Goal: Communication & Community: Answer question/provide support

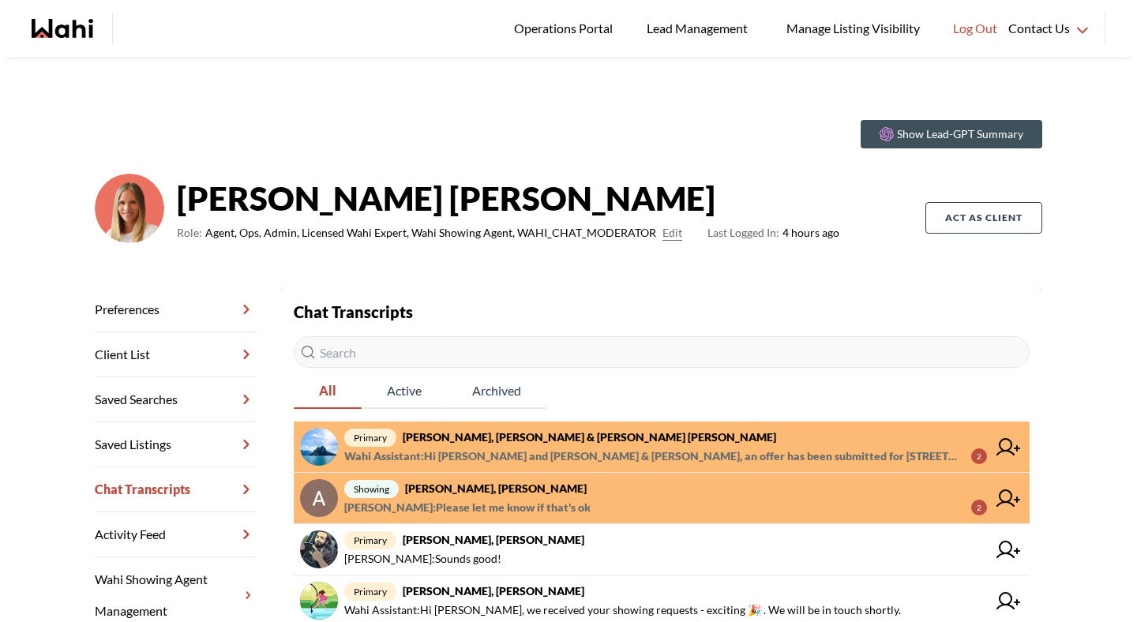
click at [489, 453] on span "Wahi Assistant : Hi [PERSON_NAME] and [PERSON_NAME] & [PERSON_NAME], an offer h…" at bounding box center [651, 456] width 614 height 19
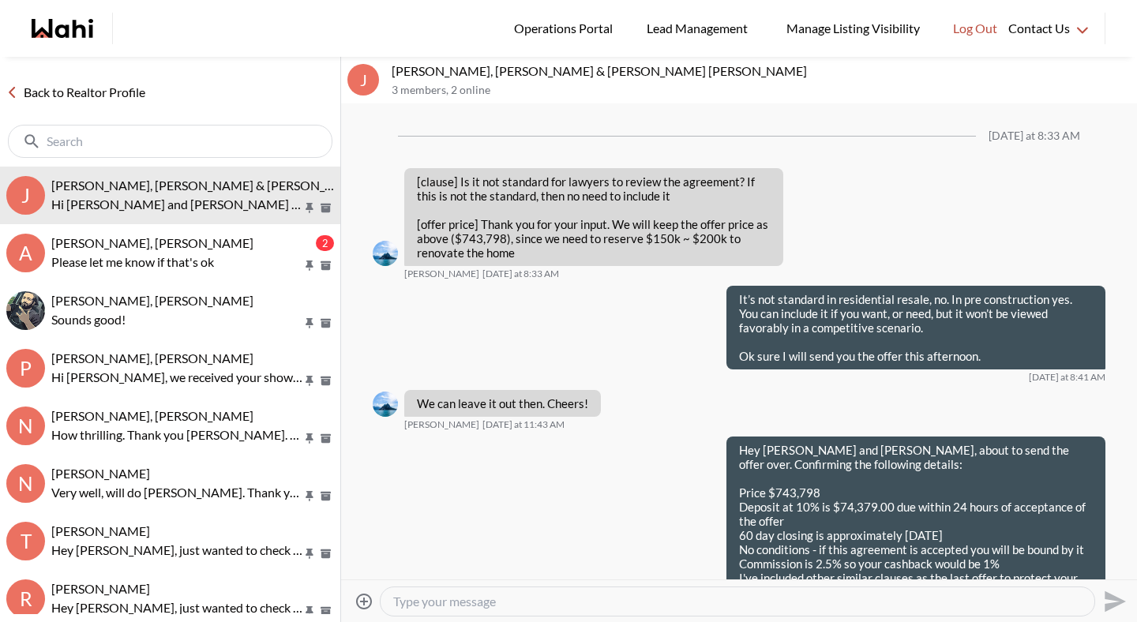
scroll to position [1461, 0]
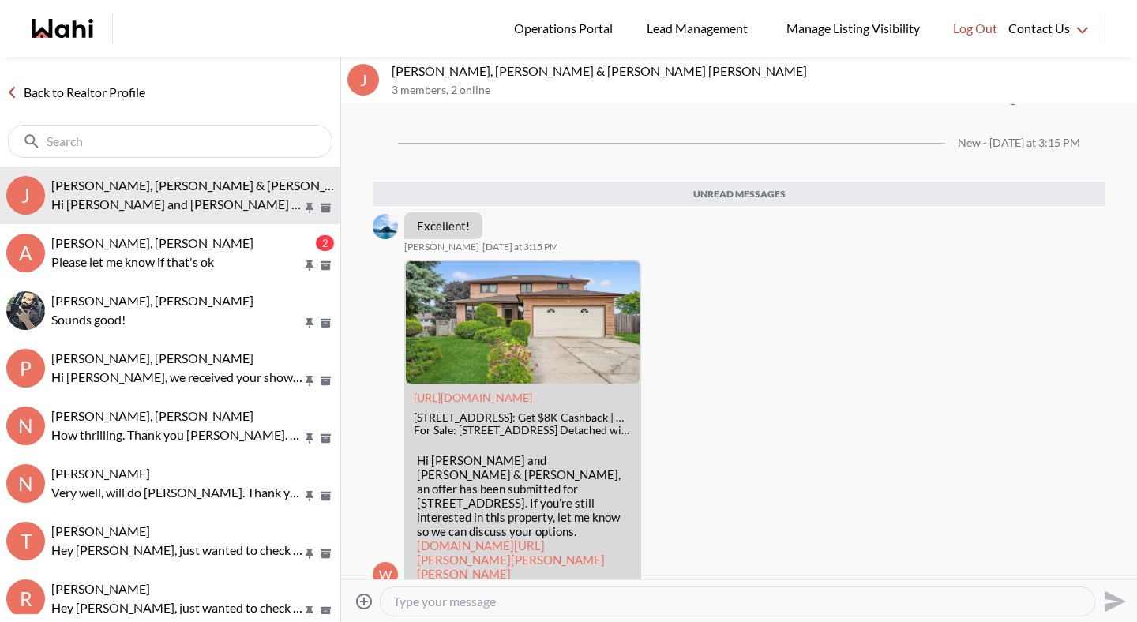
click at [450, 599] on textarea "Type your message" at bounding box center [737, 602] width 689 height 16
type textarea "U"
type textarea "I've submitted your offer"
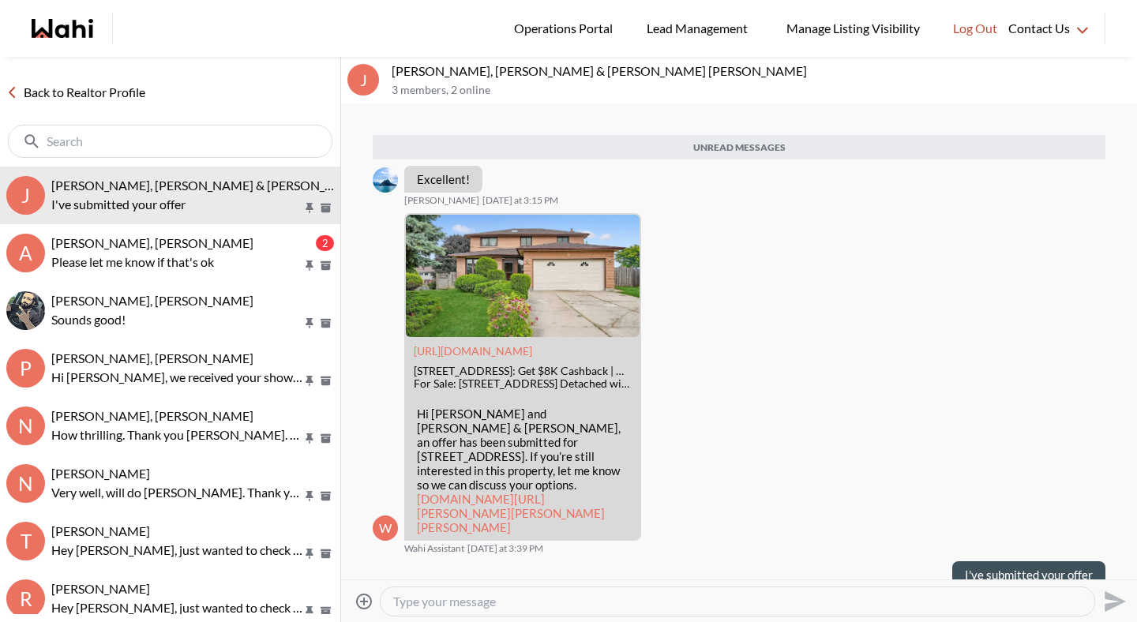
scroll to position [1470, 0]
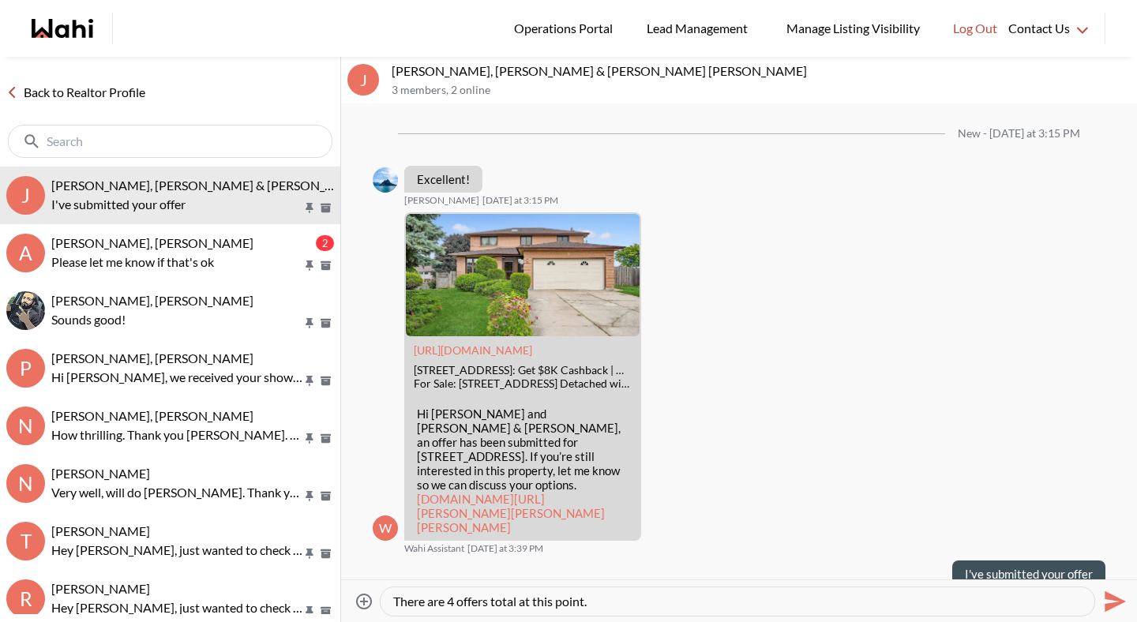
type textarea "There are 4 offers total at this point."
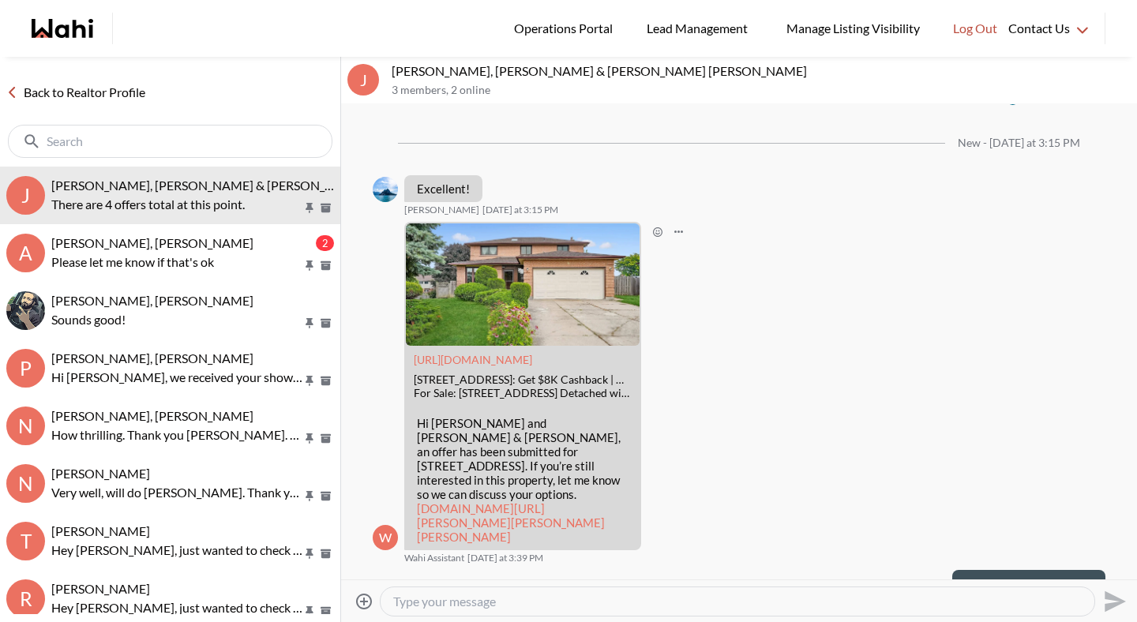
scroll to position [1499, 0]
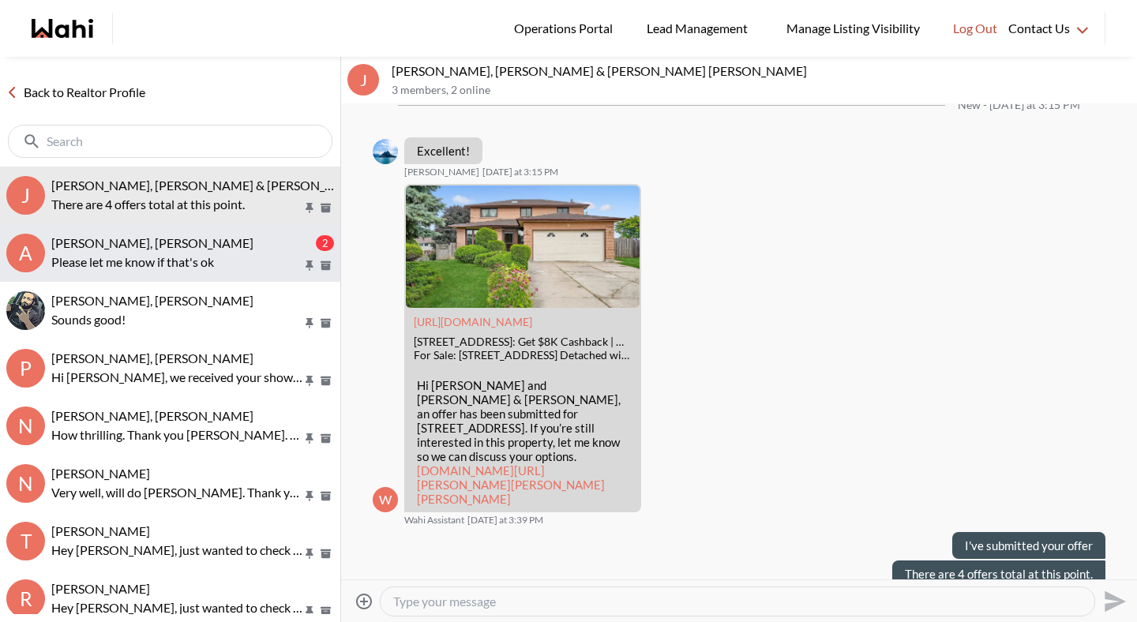
click at [216, 258] on p "Please let me know if that's ok" at bounding box center [176, 262] width 251 height 19
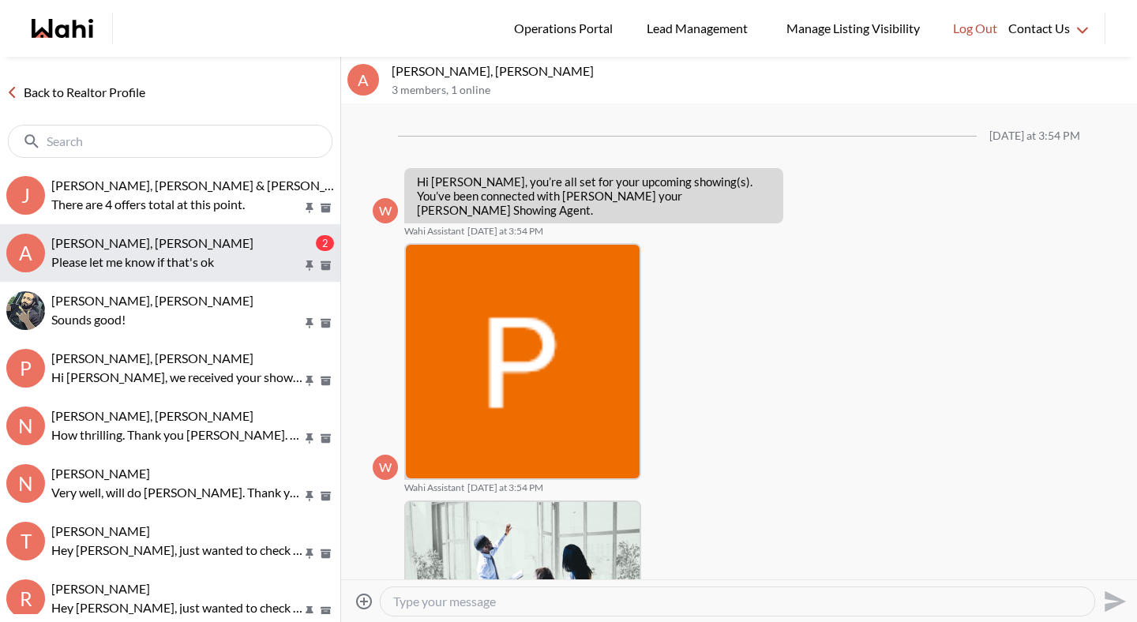
scroll to position [550, 0]
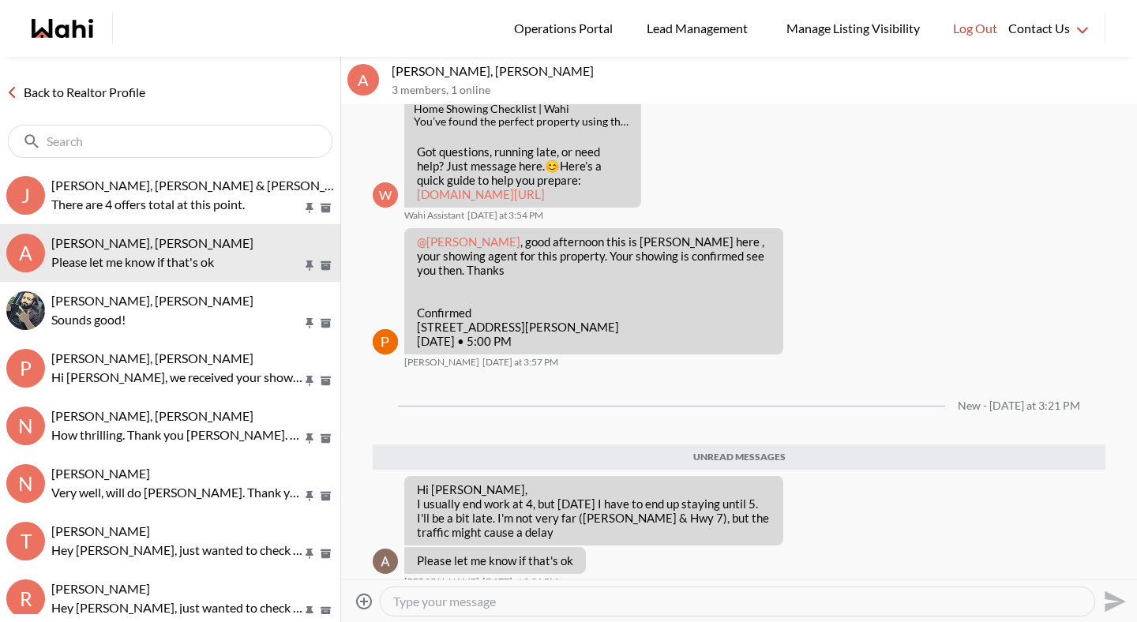
click at [507, 605] on textarea "Type your message" at bounding box center [737, 602] width 689 height 16
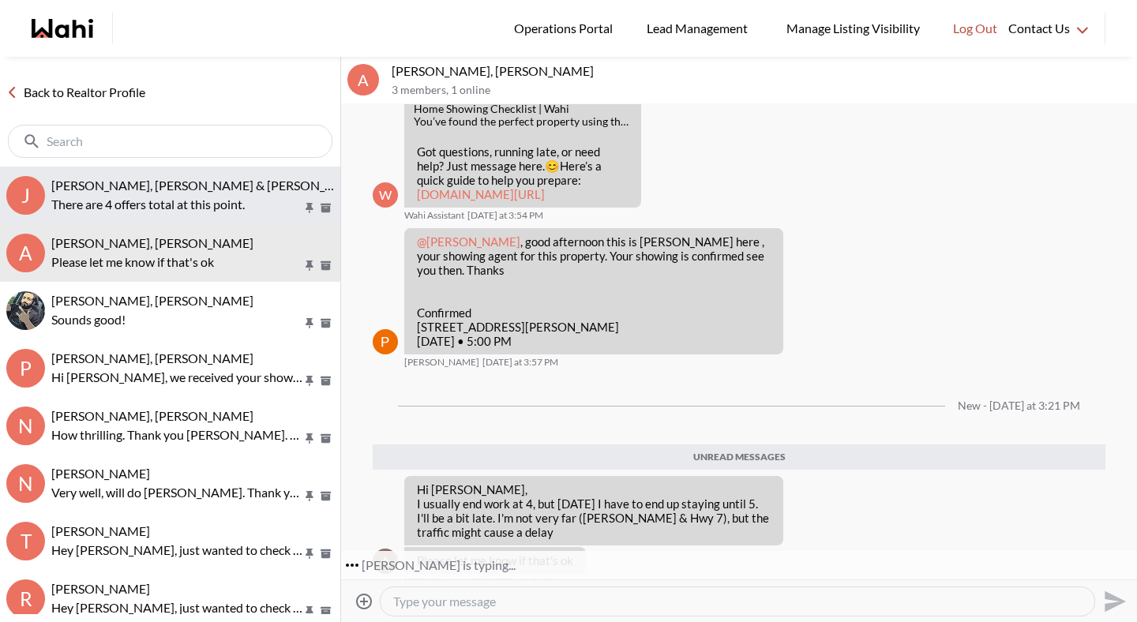
click at [110, 197] on p "There are 4 offers total at this point." at bounding box center [176, 204] width 251 height 19
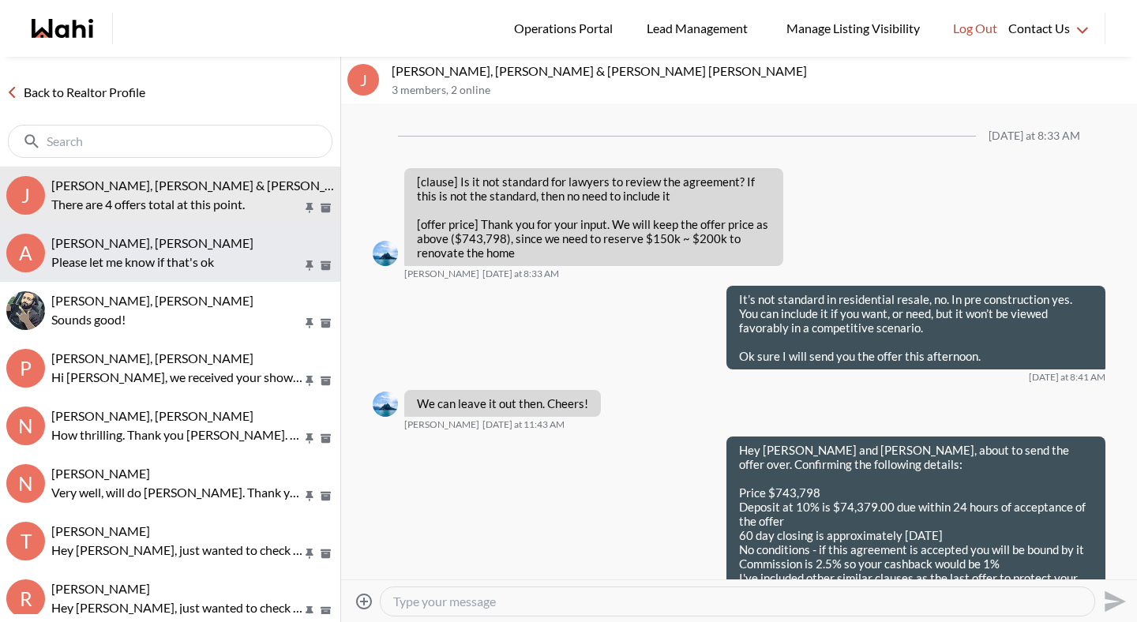
scroll to position [1435, 0]
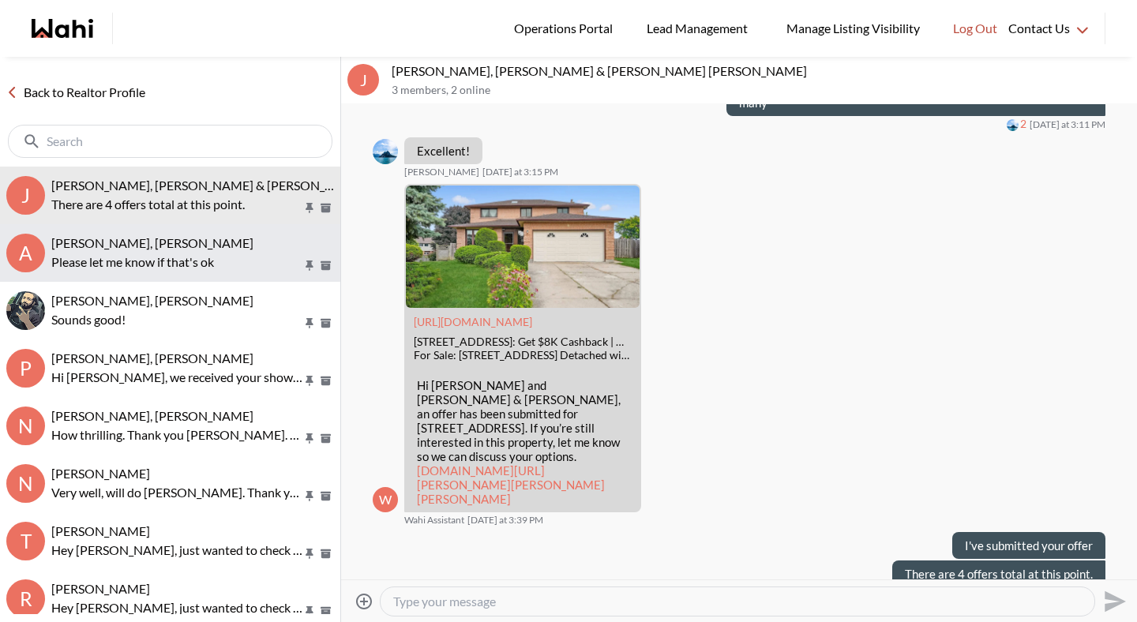
click at [107, 253] on p "Please let me know if that's ok" at bounding box center [176, 262] width 251 height 19
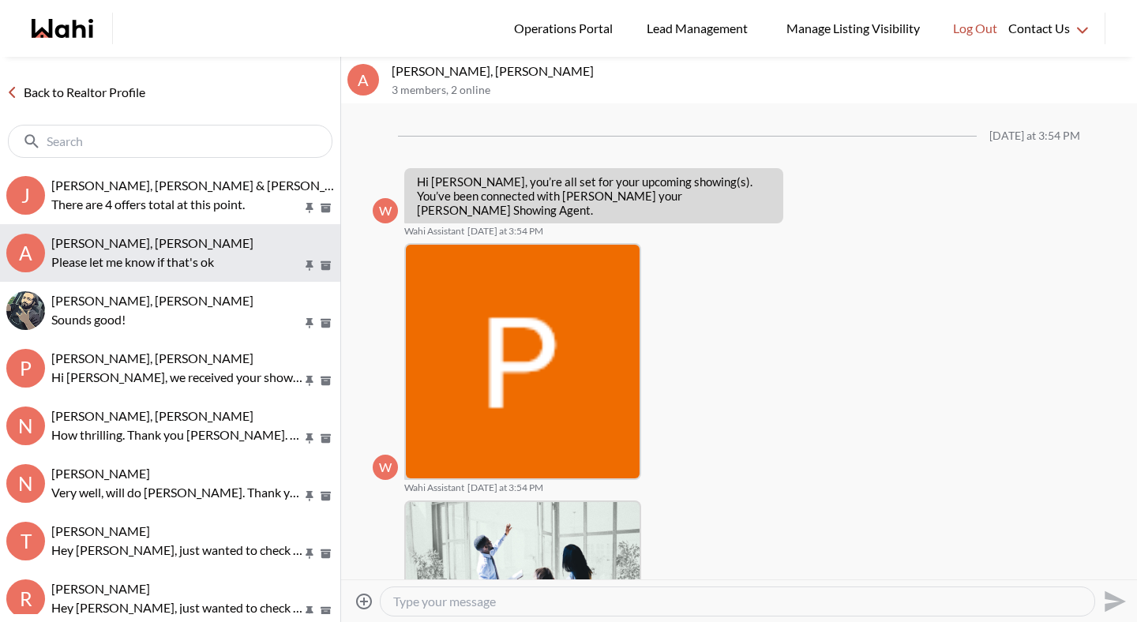
scroll to position [512, 0]
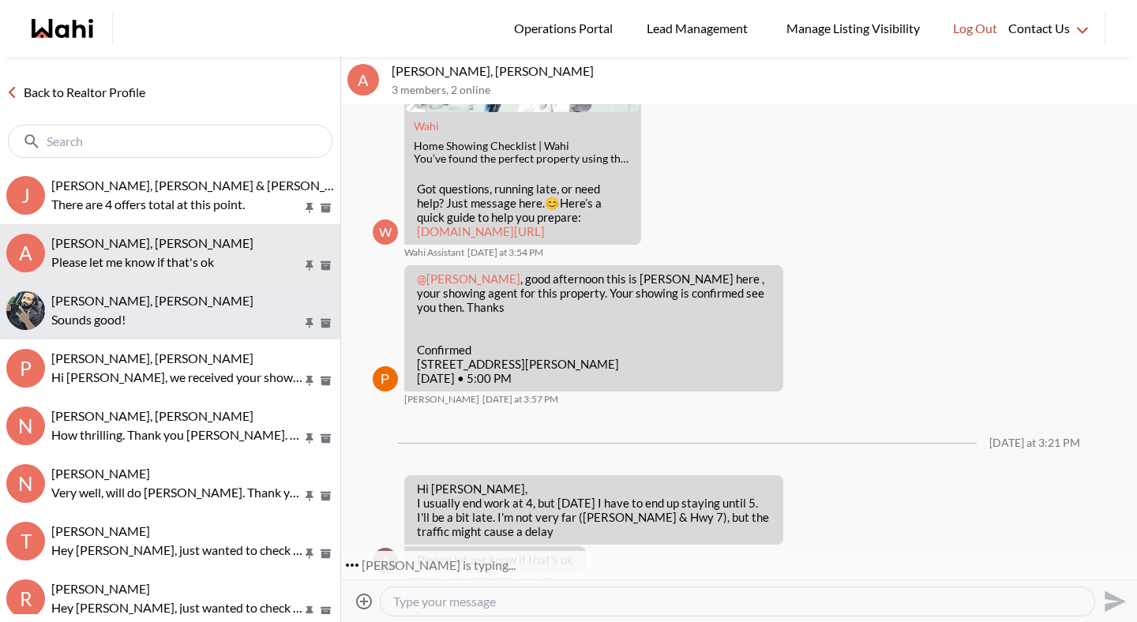
click at [111, 318] on p "Sounds good!" at bounding box center [176, 319] width 251 height 19
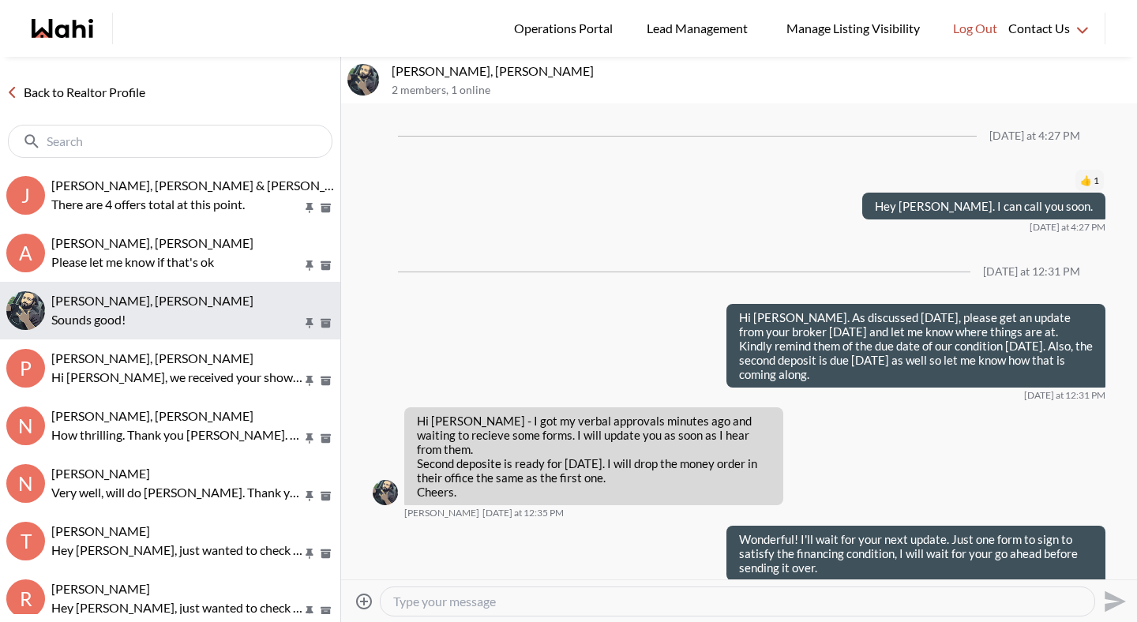
scroll to position [1715, 0]
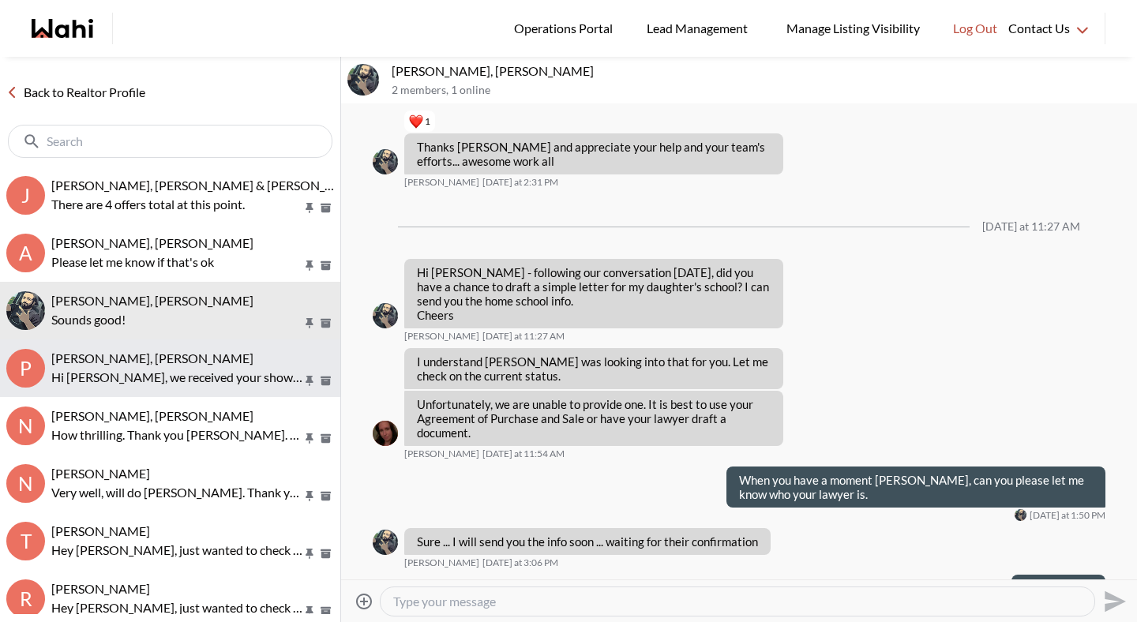
click at [111, 376] on p "Hi Pallawi, we received your showing requests - exciting 🎉 . We will be in touc…" at bounding box center [176, 377] width 251 height 19
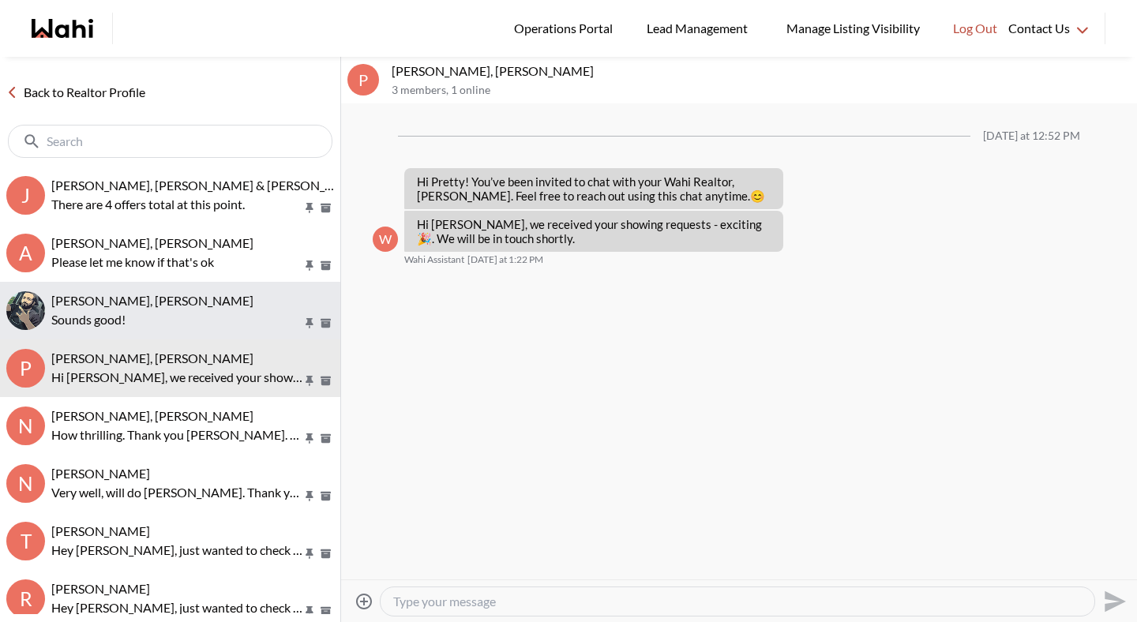
click at [123, 317] on p "Sounds good!" at bounding box center [176, 319] width 251 height 19
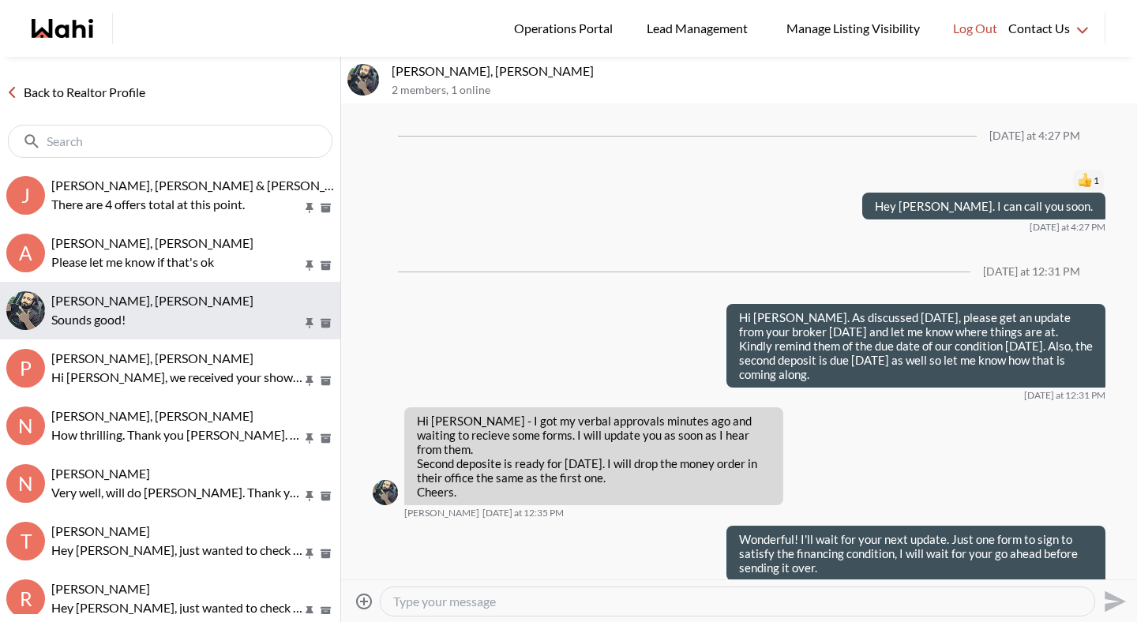
scroll to position [1715, 0]
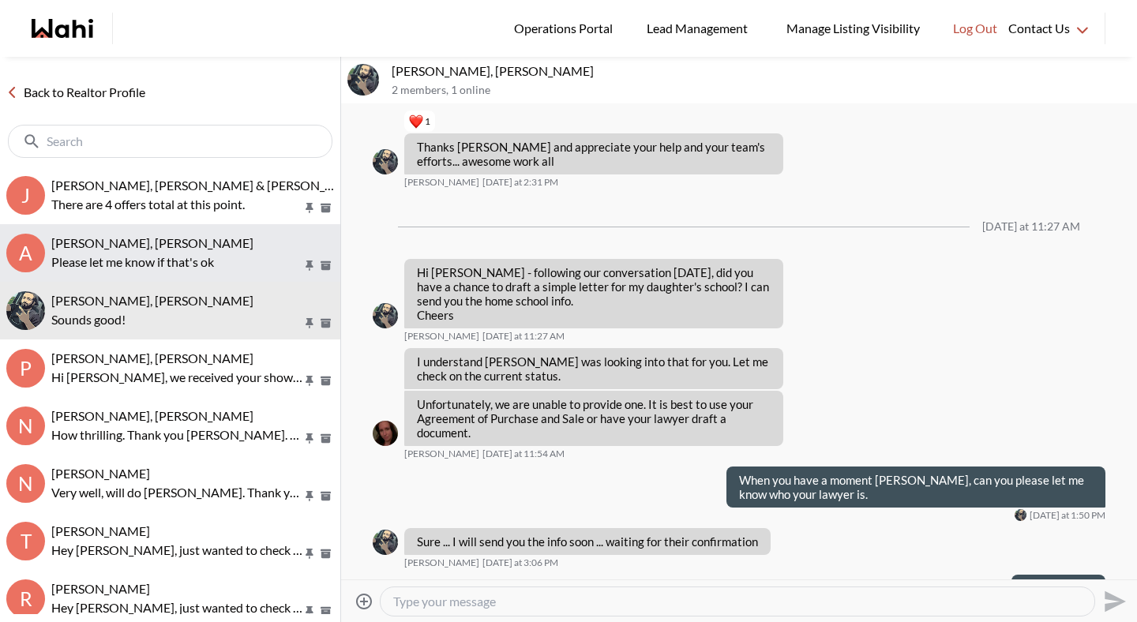
click at [133, 276] on button "A Asad Abaid, Paul, Michelle Please let me know if that's ok" at bounding box center [170, 253] width 340 height 58
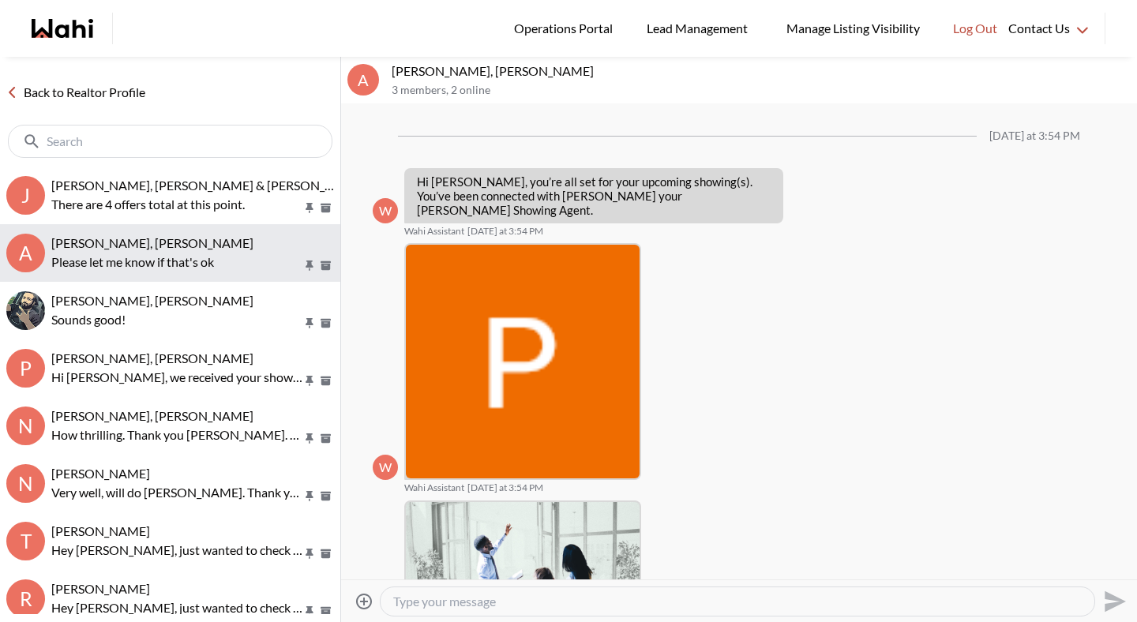
scroll to position [512, 0]
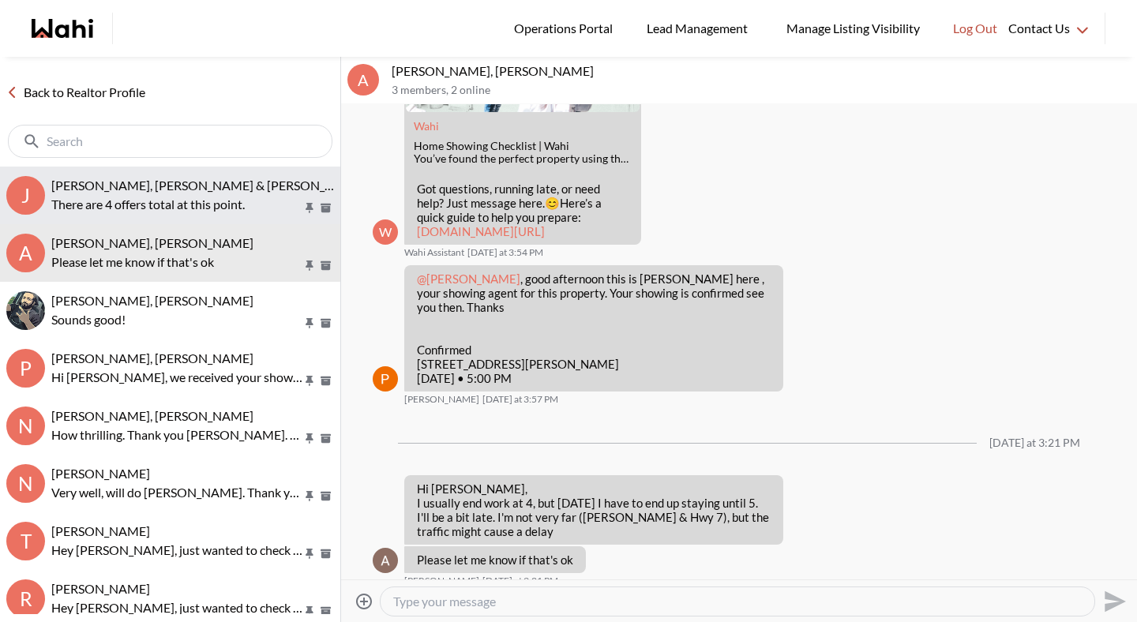
click at [153, 208] on p "There are 4 offers total at this point." at bounding box center [176, 204] width 251 height 19
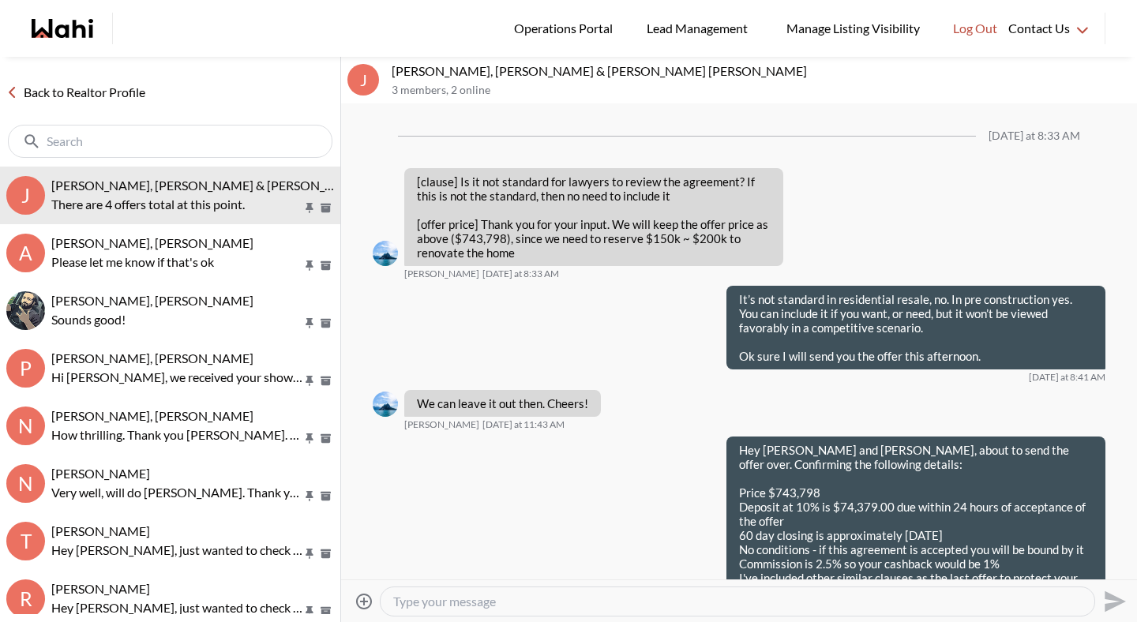
scroll to position [1435, 0]
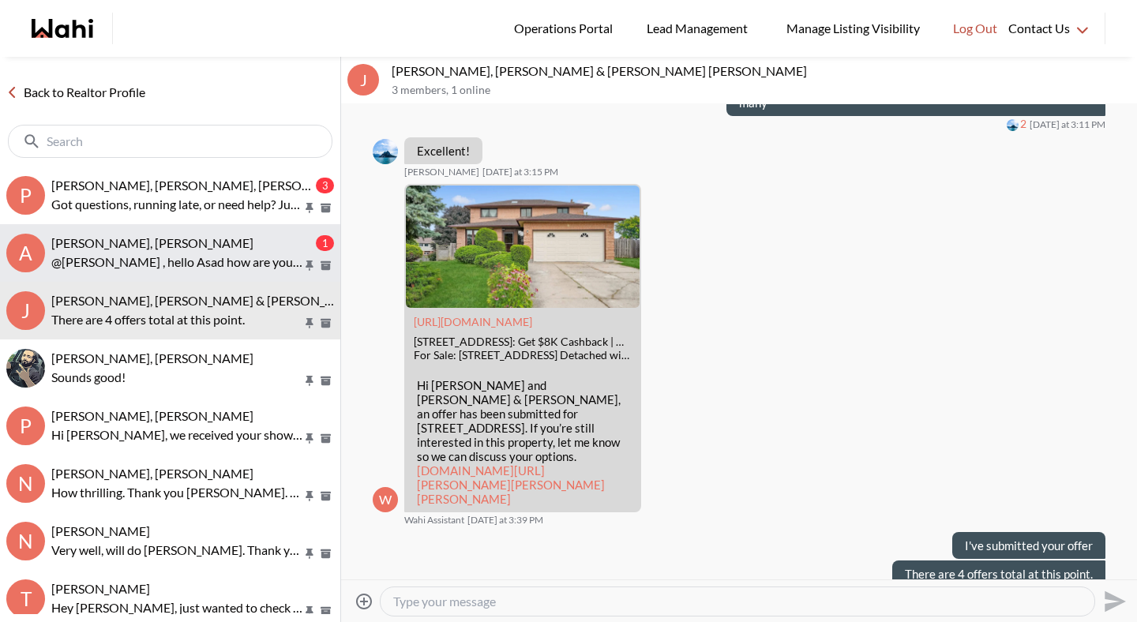
click at [151, 258] on p "@Asad Abaid , hello Asad how are you sir? In that case sir will it be all right…" at bounding box center [176, 262] width 251 height 19
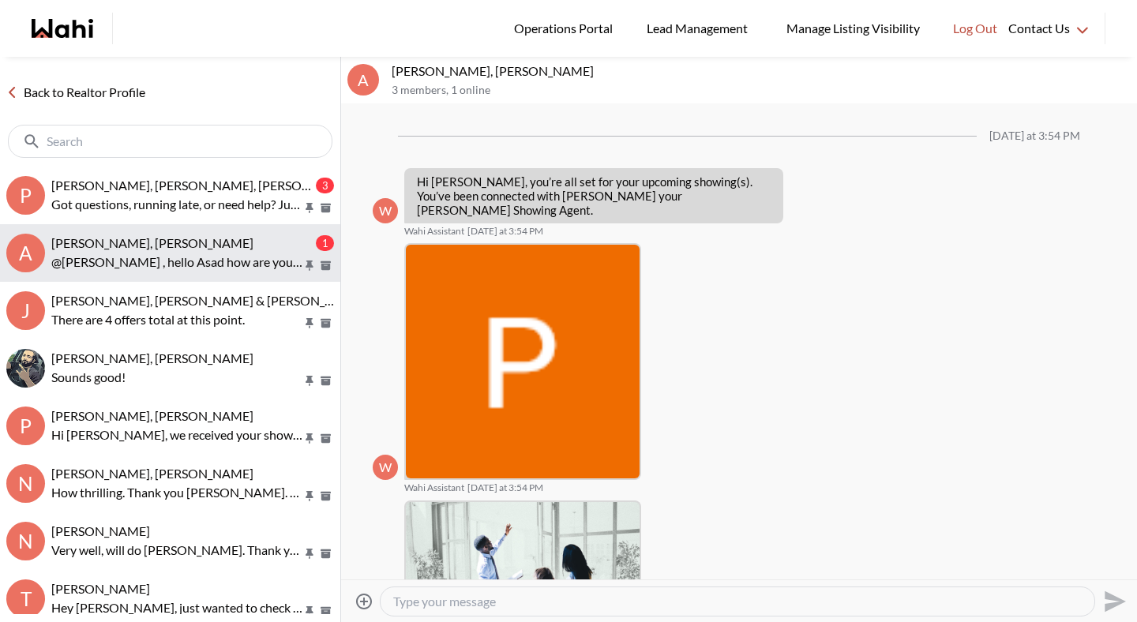
click at [151, 258] on p "@Asad Abaid , hello Asad how are you sir? In that case sir will it be all right…" at bounding box center [176, 262] width 251 height 19
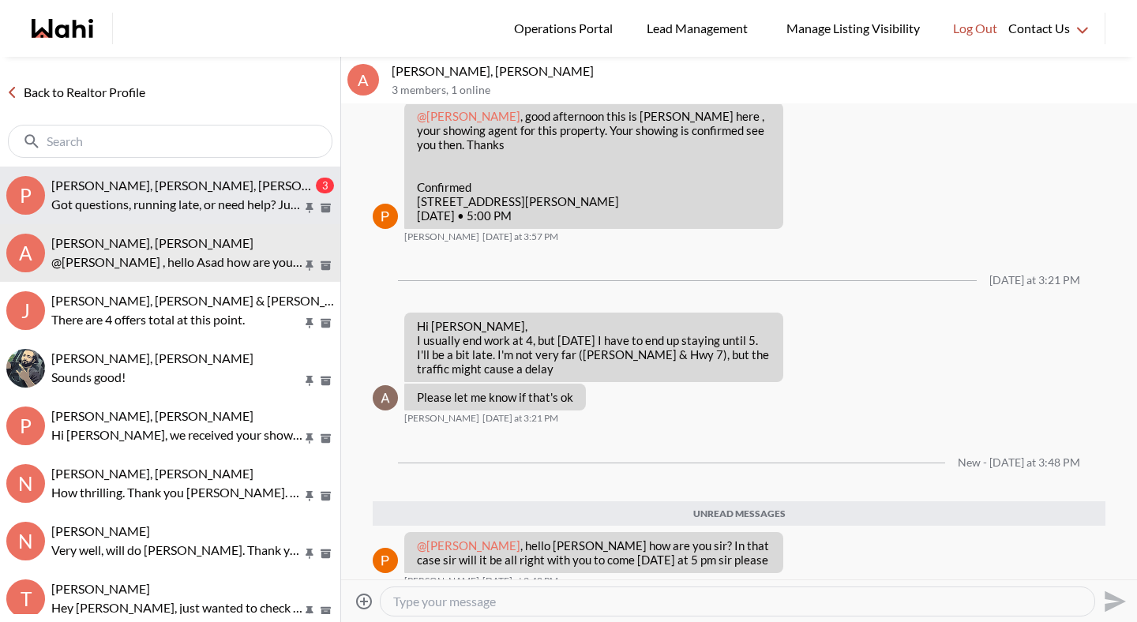
click at [181, 199] on p "Got questions, running late, or need help? Just message here. 😊 Here’s a quick …" at bounding box center [176, 204] width 251 height 19
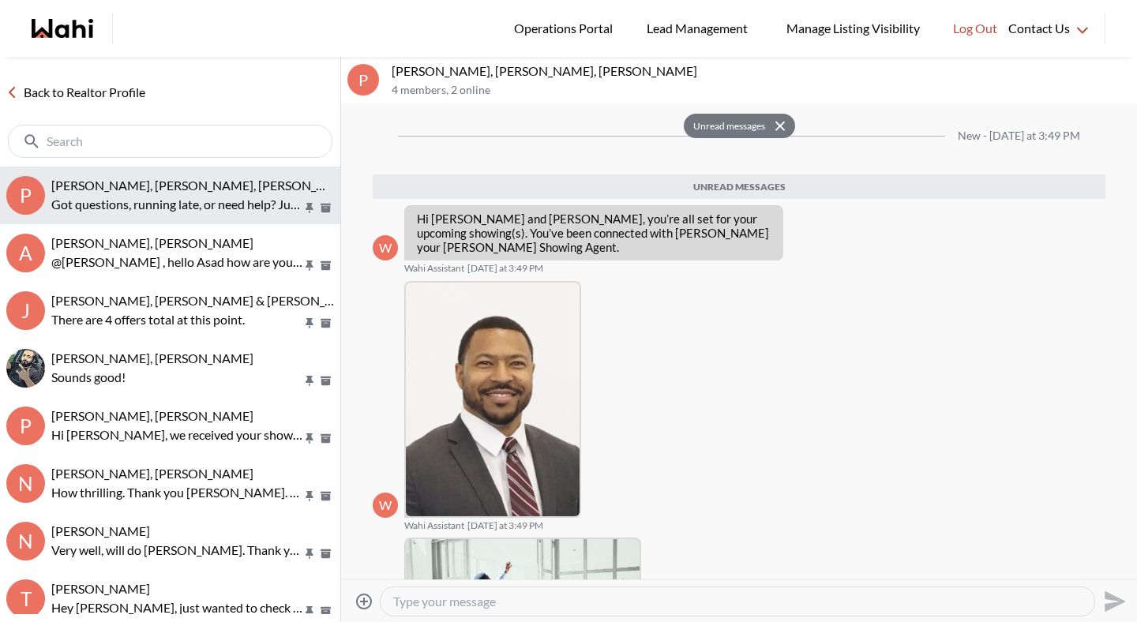
scroll to position [235, 0]
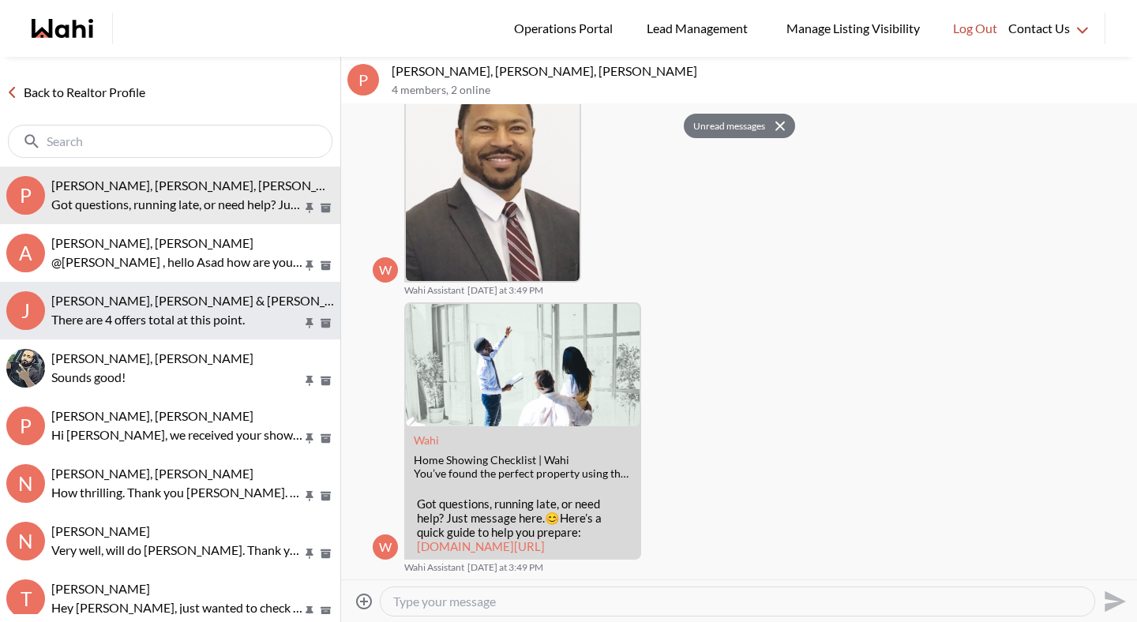
click at [98, 309] on div "Jason Brown, Jason & Lauryn Vaz-Brown, Michelle There are 4 offers total at thi…" at bounding box center [192, 311] width 283 height 36
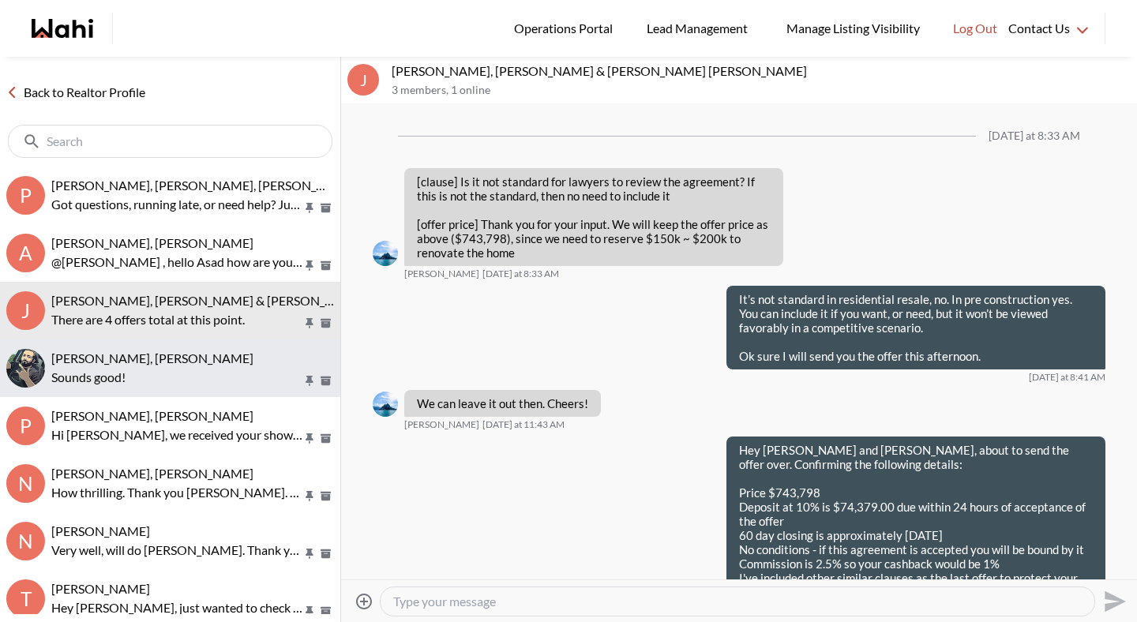
scroll to position [1435, 0]
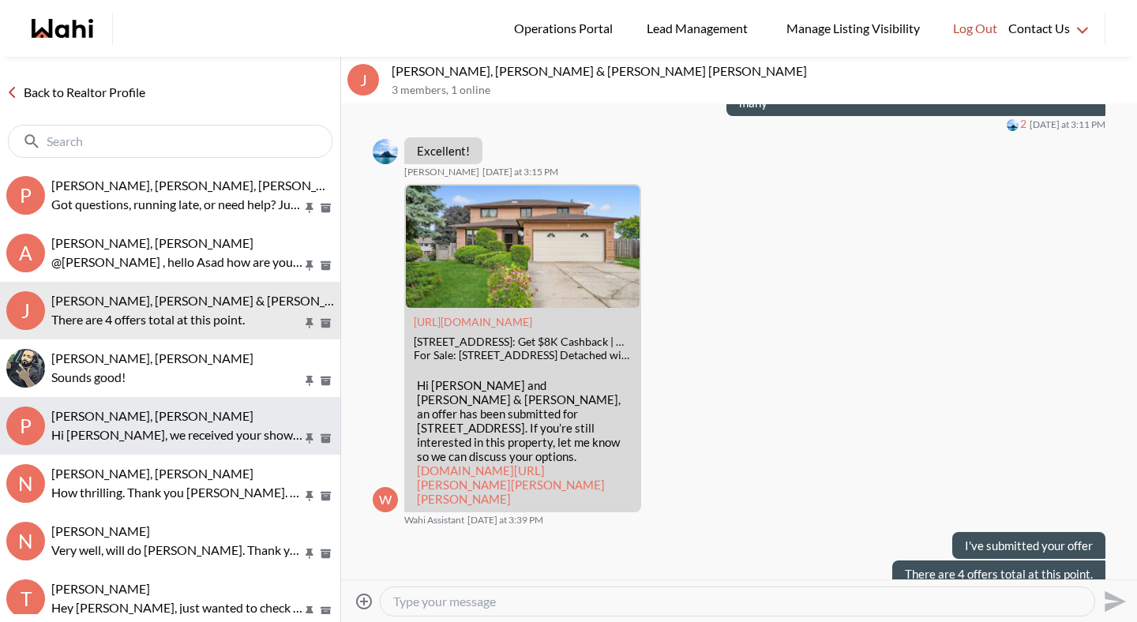
click at [107, 416] on span "[PERSON_NAME], [PERSON_NAME]" at bounding box center [152, 415] width 202 height 15
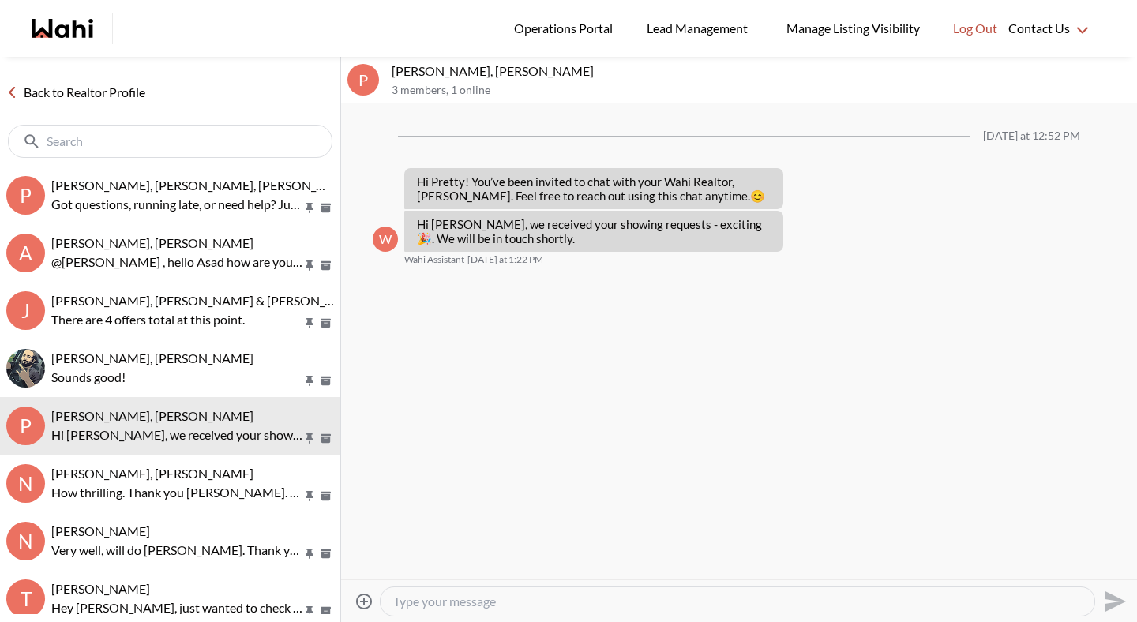
click at [408, 595] on textarea "Type your message" at bounding box center [737, 602] width 689 height 16
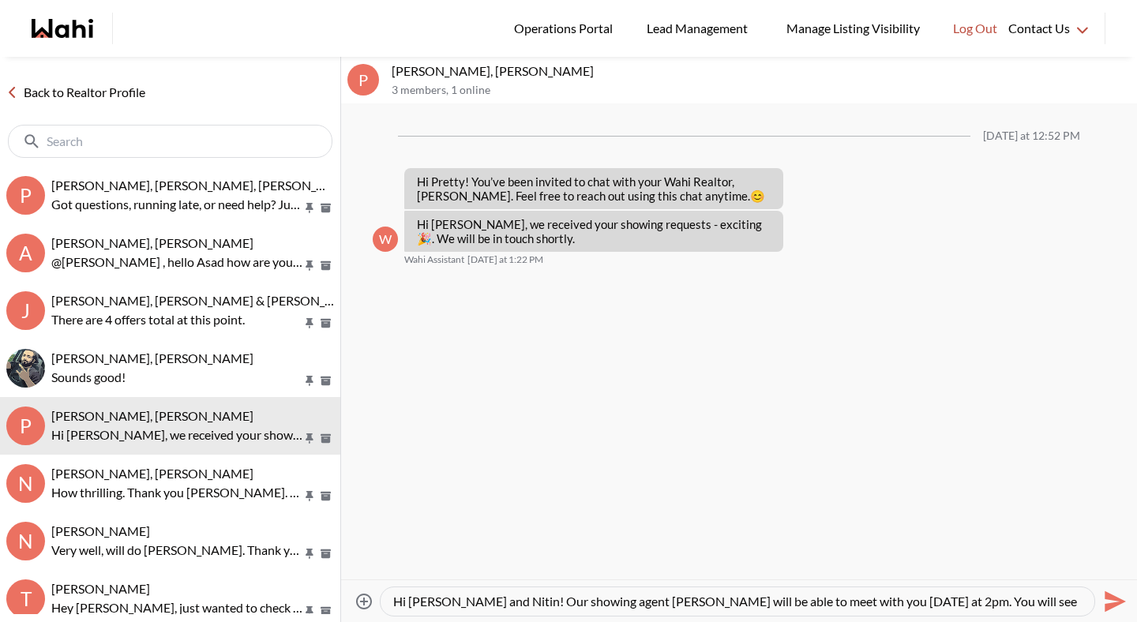
scroll to position [15, 0]
paste textarea "finally"
type textarea "Hi [PERSON_NAME] and Nitin! Our showing agent [PERSON_NAME] will be able to mee…"
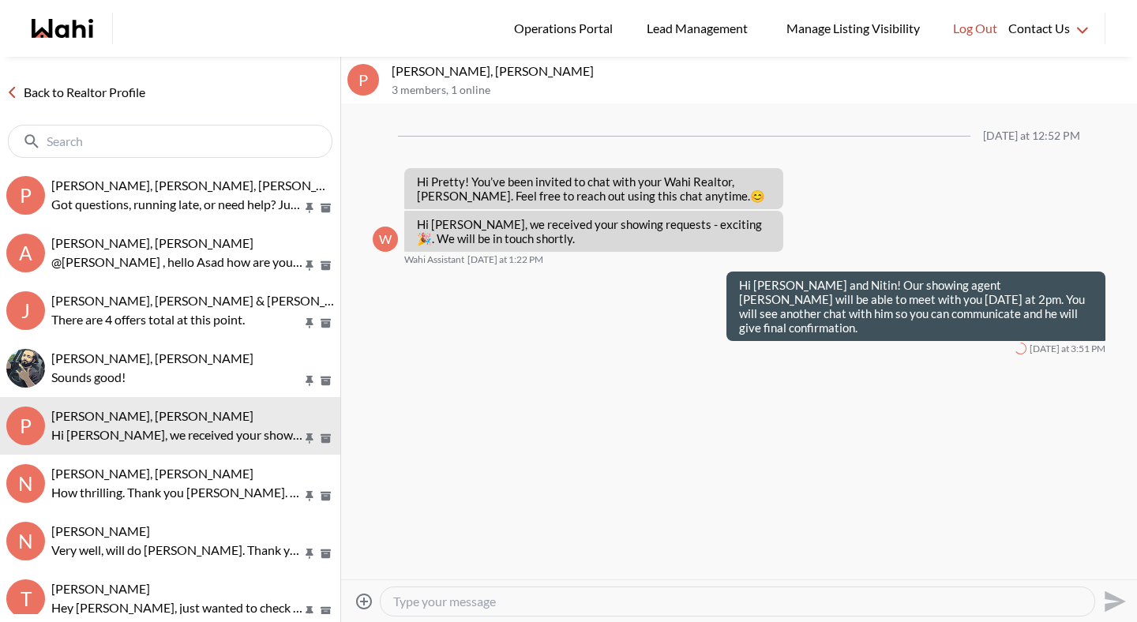
scroll to position [0, 0]
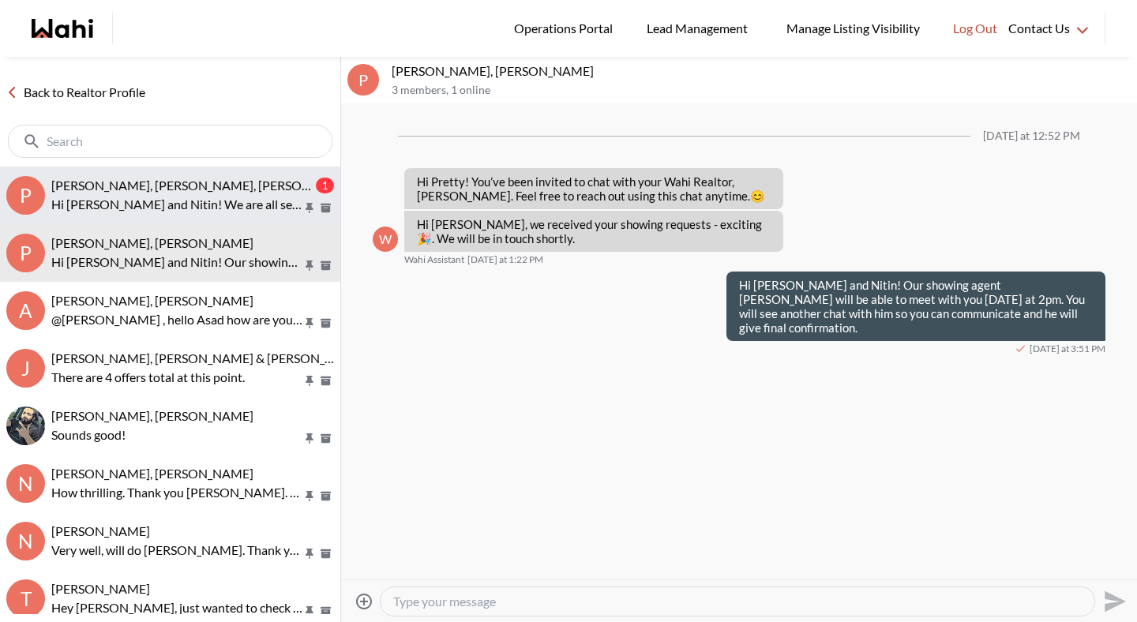
click at [201, 187] on span "[PERSON_NAME], [PERSON_NAME], [PERSON_NAME]" at bounding box center [204, 185] width 306 height 15
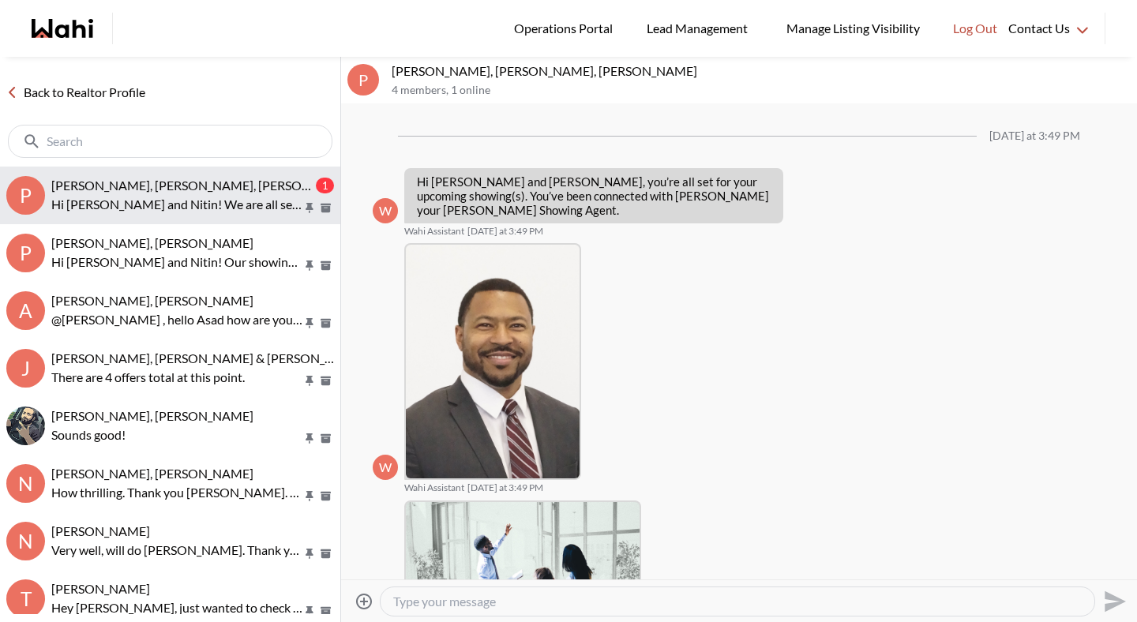
scroll to position [375, 0]
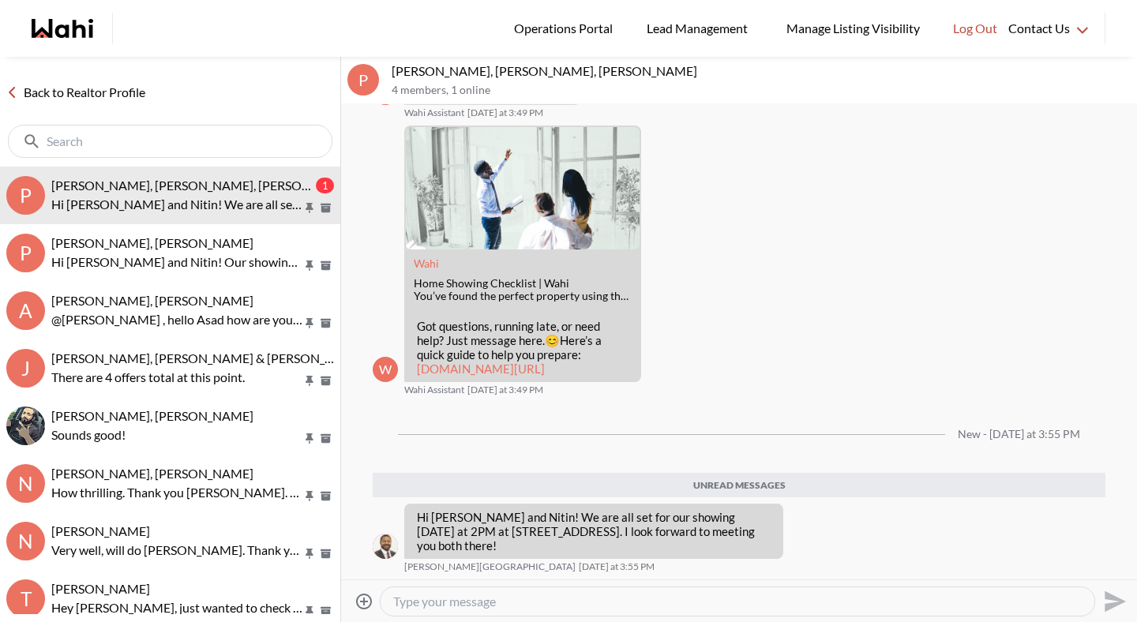
click at [136, 94] on link "Back to Realtor Profile" at bounding box center [76, 92] width 152 height 21
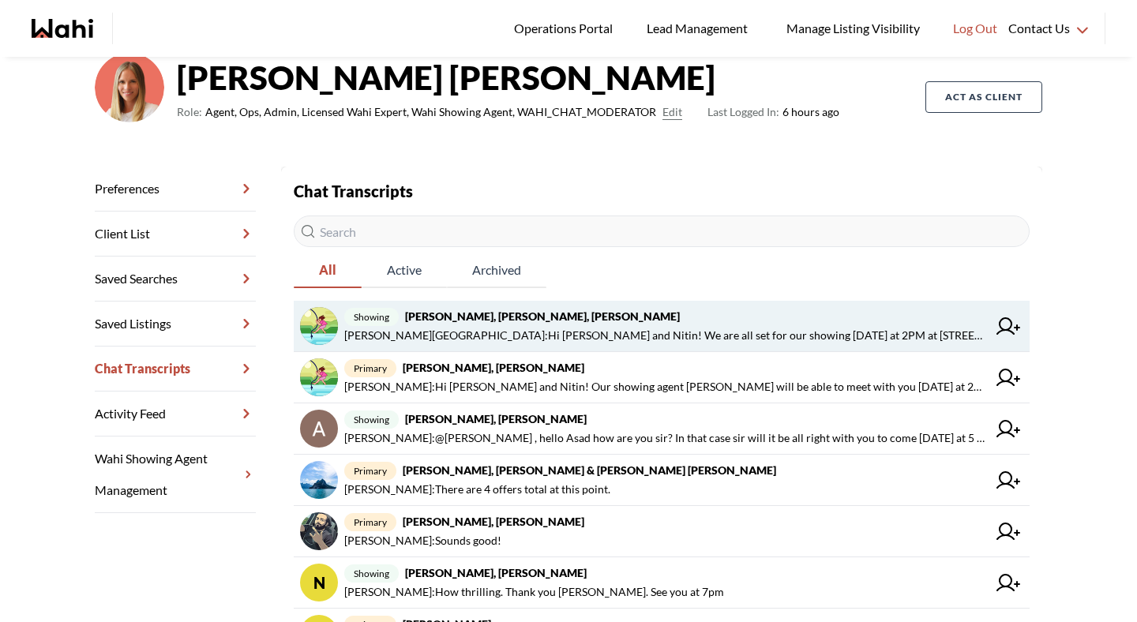
scroll to position [161, 0]
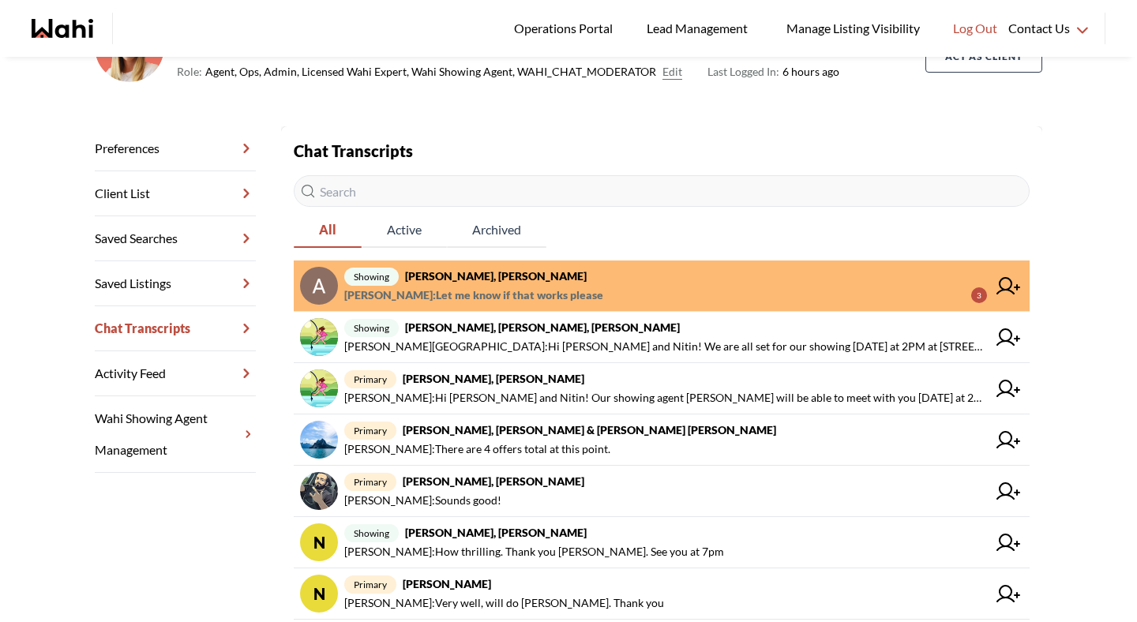
click at [518, 298] on span "Asad Abaid : Let me know if that works please" at bounding box center [473, 295] width 259 height 19
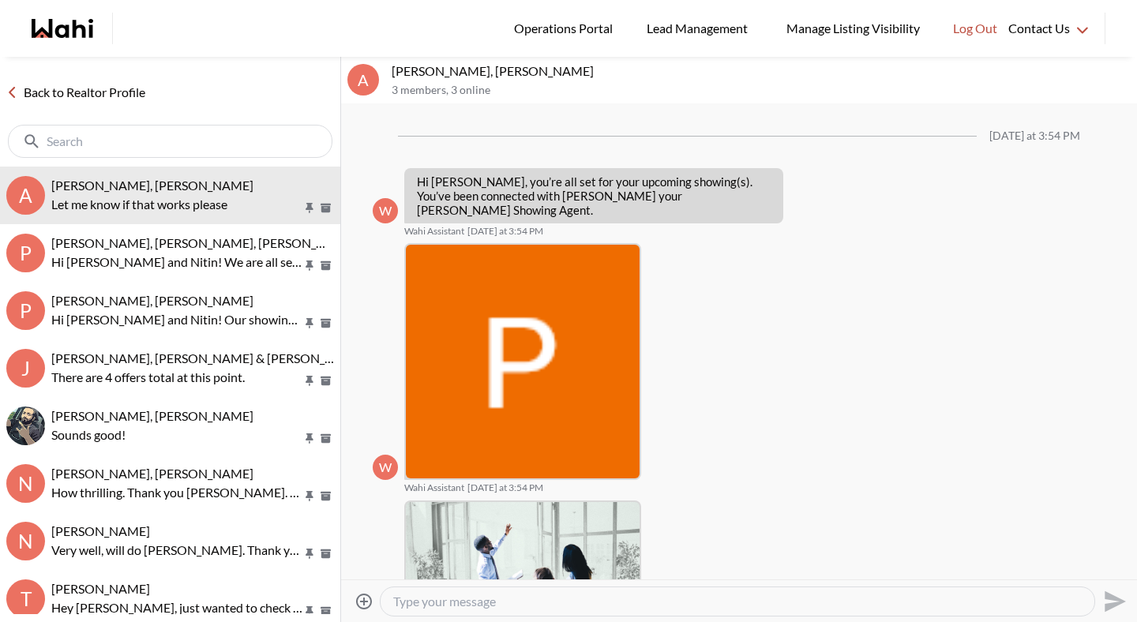
scroll to position [779, 0]
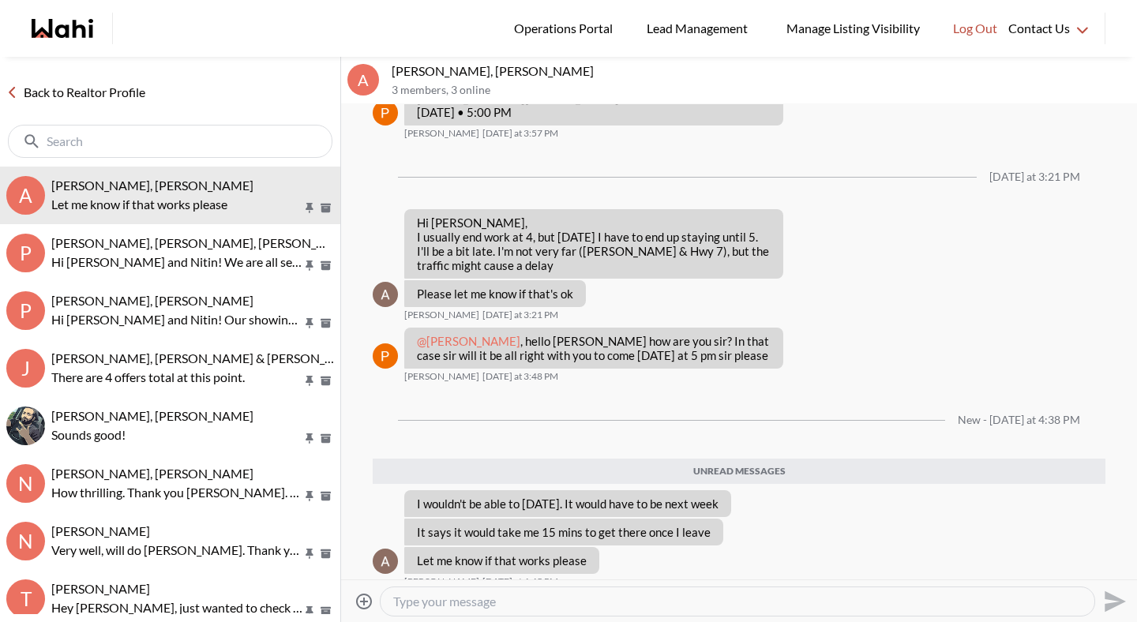
click at [443, 600] on textarea "Type your message" at bounding box center [737, 602] width 689 height 16
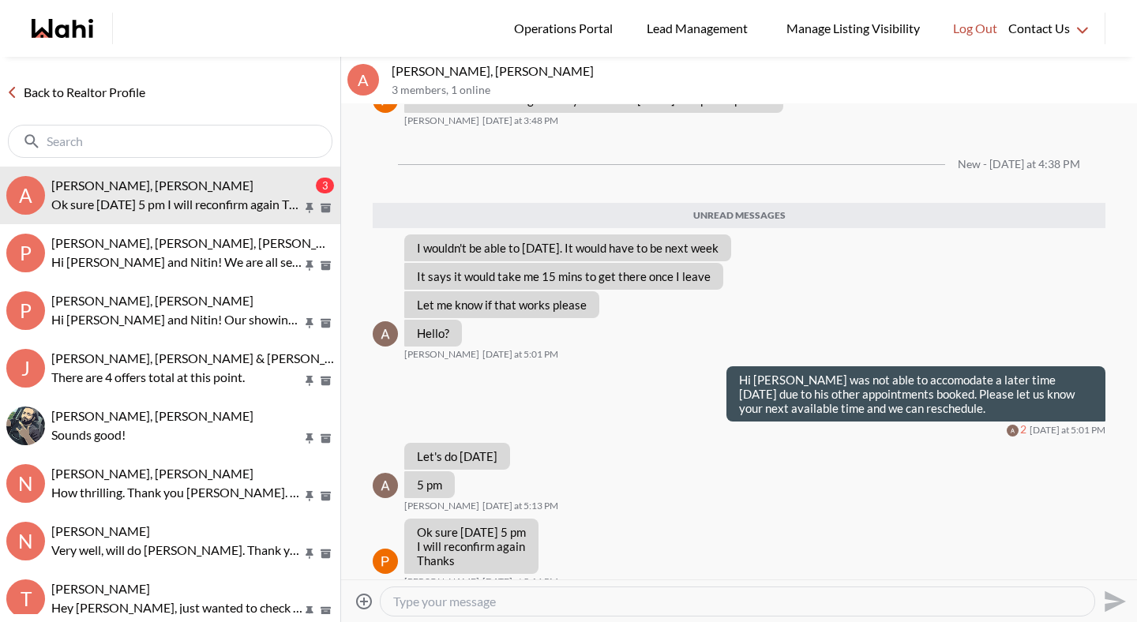
scroll to position [997, 0]
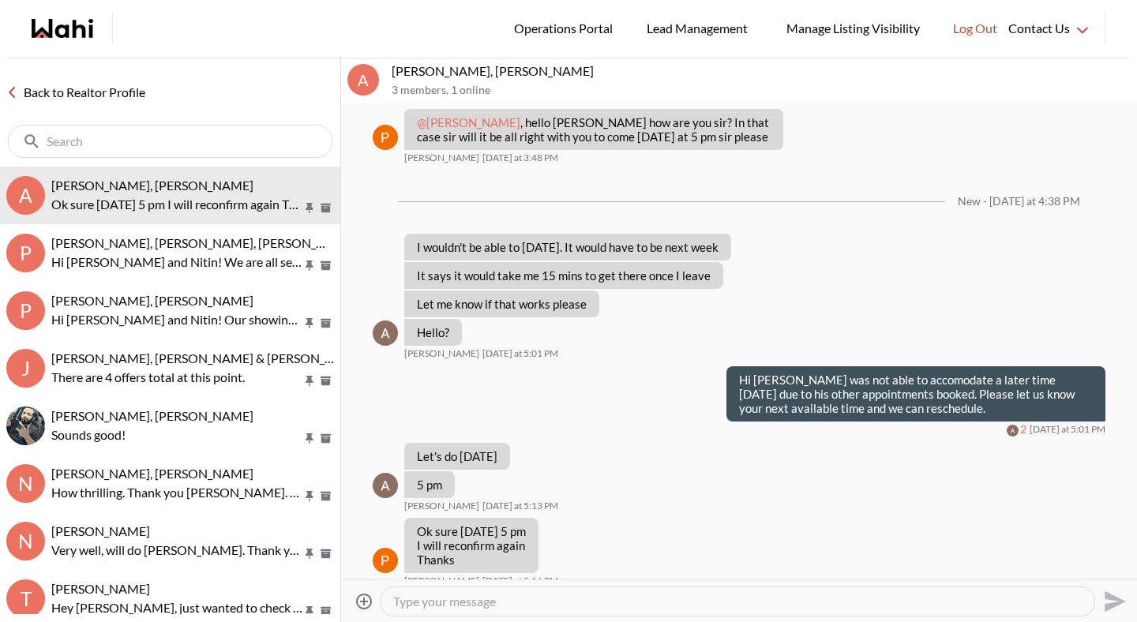
click at [460, 602] on textarea "Type your message" at bounding box center [737, 602] width 689 height 16
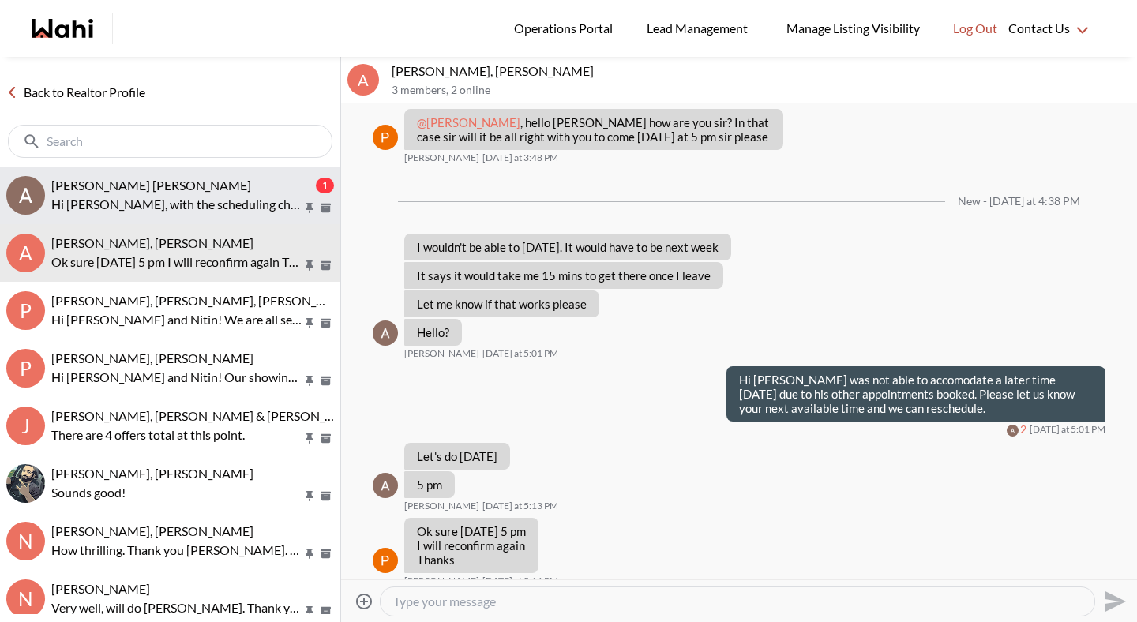
click at [171, 206] on p "Hi Asad, with the scheduling change to your outing, we'll just need to hop on a…" at bounding box center [176, 204] width 251 height 19
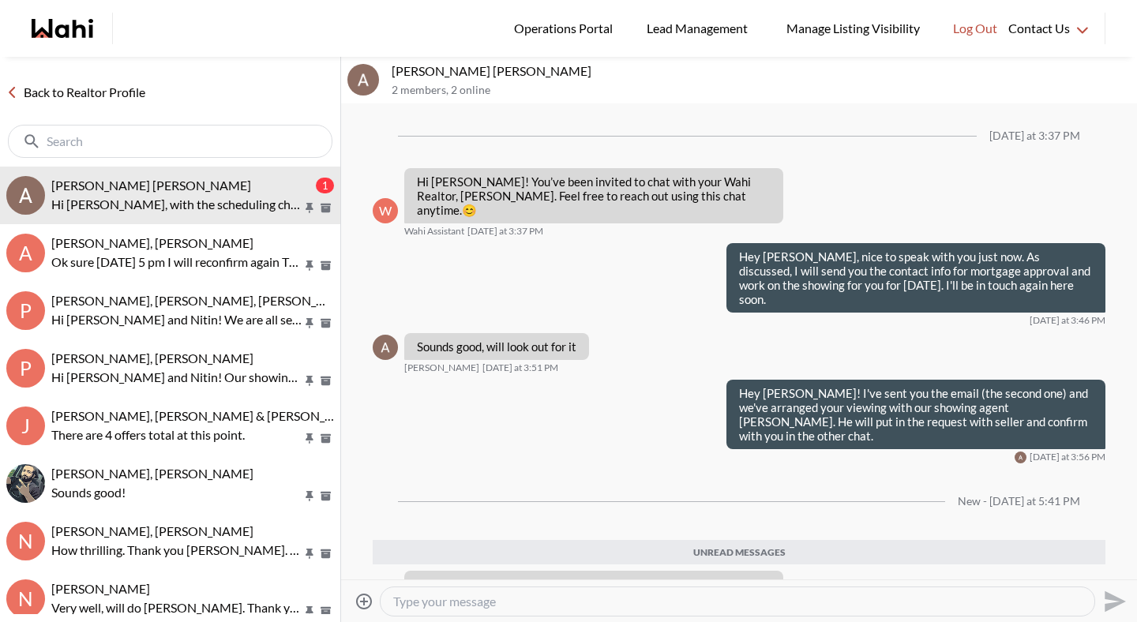
scroll to position [10, 0]
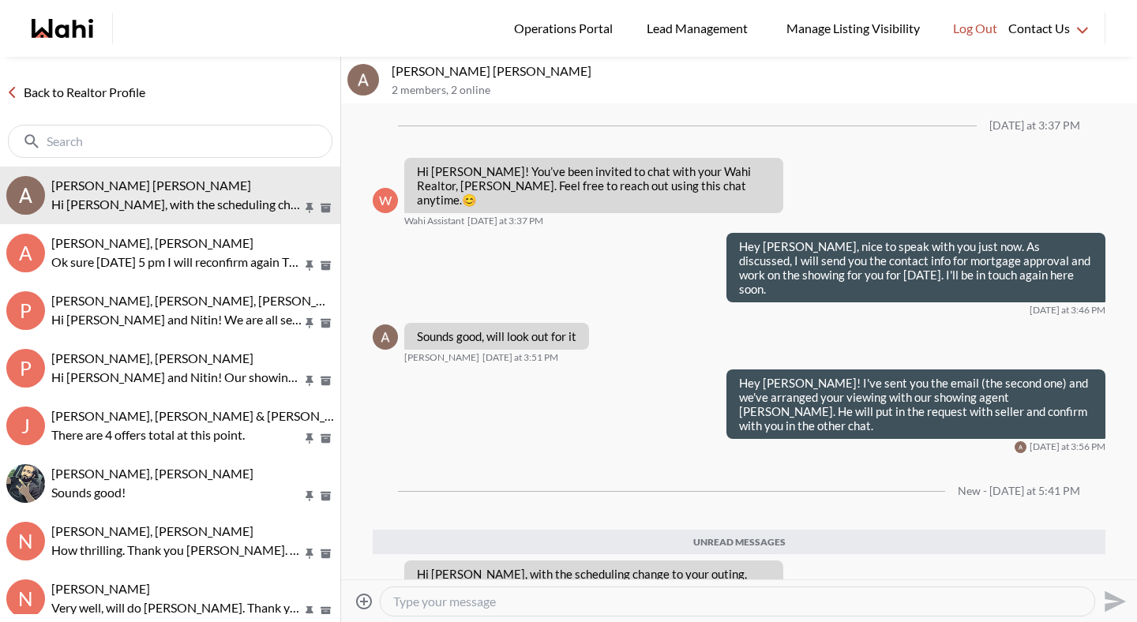
click at [439, 608] on textarea "Type your message" at bounding box center [737, 602] width 689 height 16
type textarea "He Asad, no need for a call."
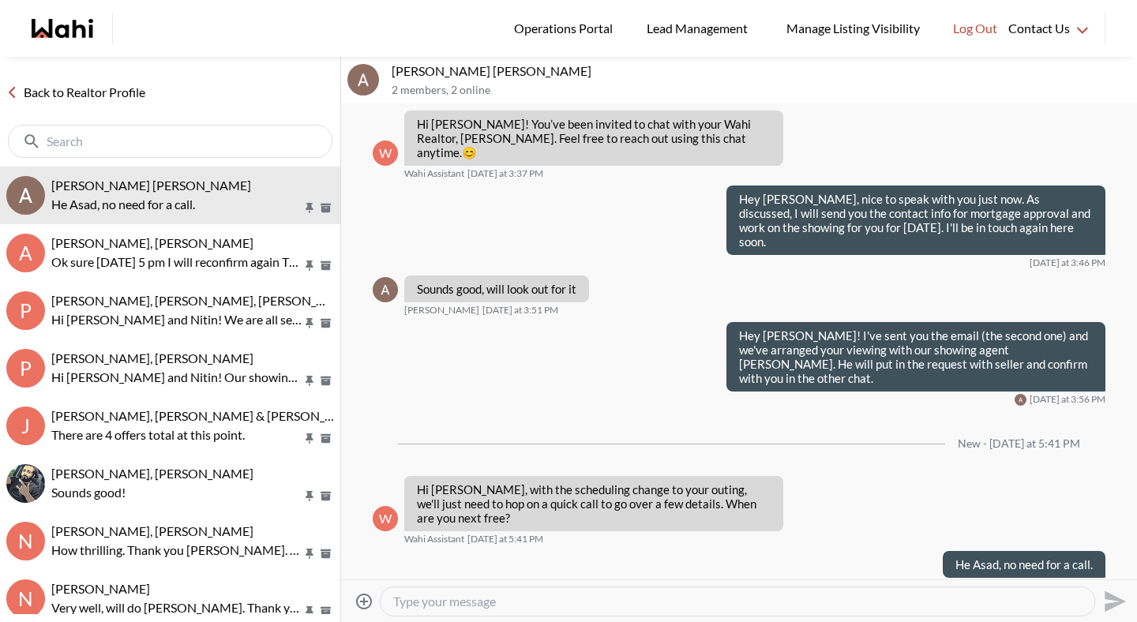
scroll to position [20, 0]
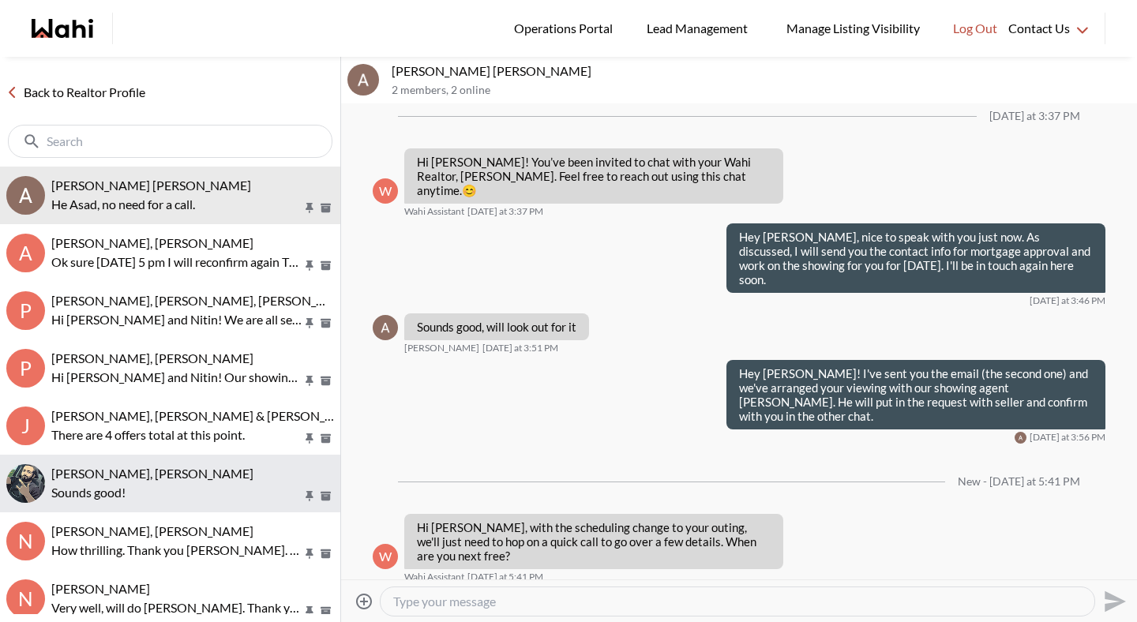
click at [133, 474] on span "[PERSON_NAME], [PERSON_NAME]" at bounding box center [152, 473] width 202 height 15
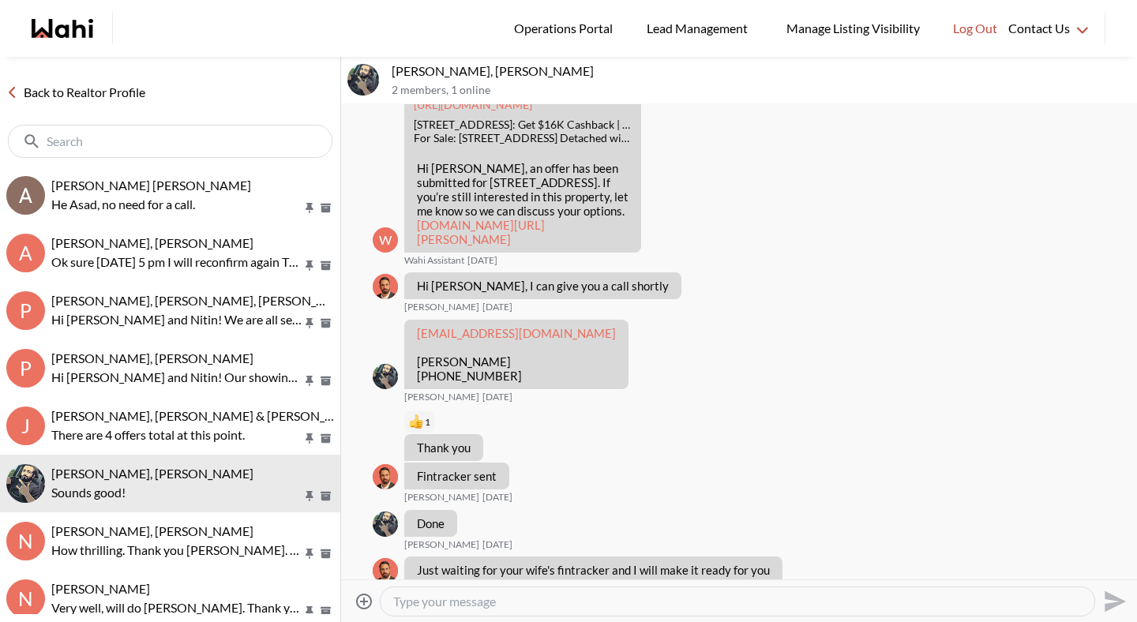
scroll to position [4651, 0]
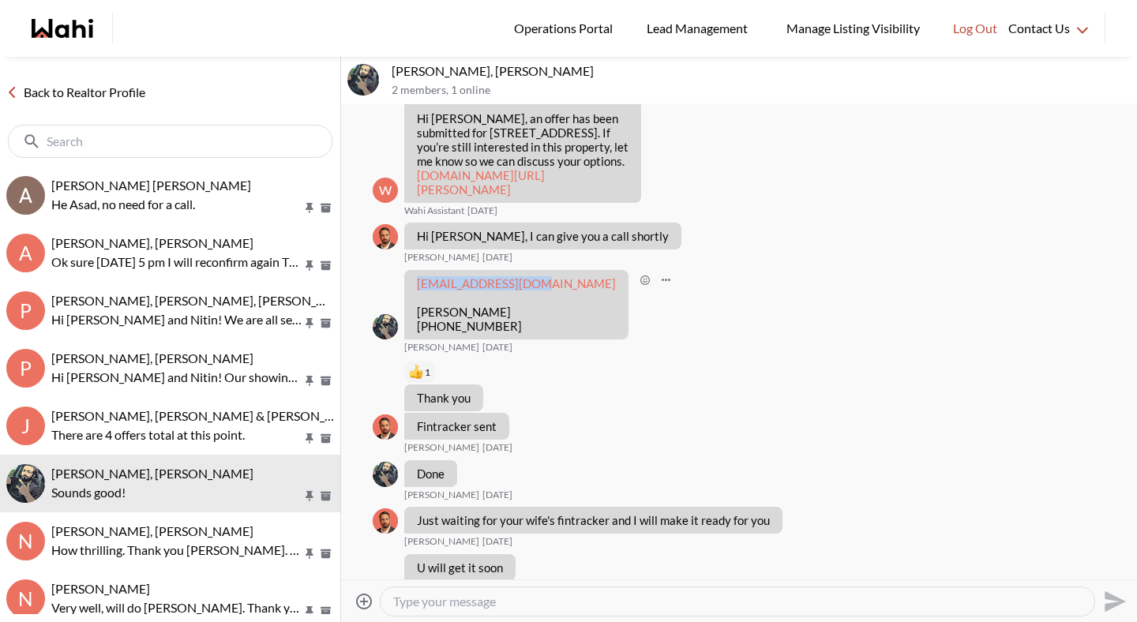
drag, startPoint x: 537, startPoint y: 366, endPoint x: 403, endPoint y: 366, distance: 134.2
click at [403, 354] on div "nmani@alumni.uwo.ca Niloofar Mani 647-631-6284 Saeid Kanani 08/18/2025" at bounding box center [739, 312] width 733 height 84
copy link "nmani@alumni.uwo.ca"
click at [448, 602] on textarea "Type your message" at bounding box center [737, 602] width 689 height 16
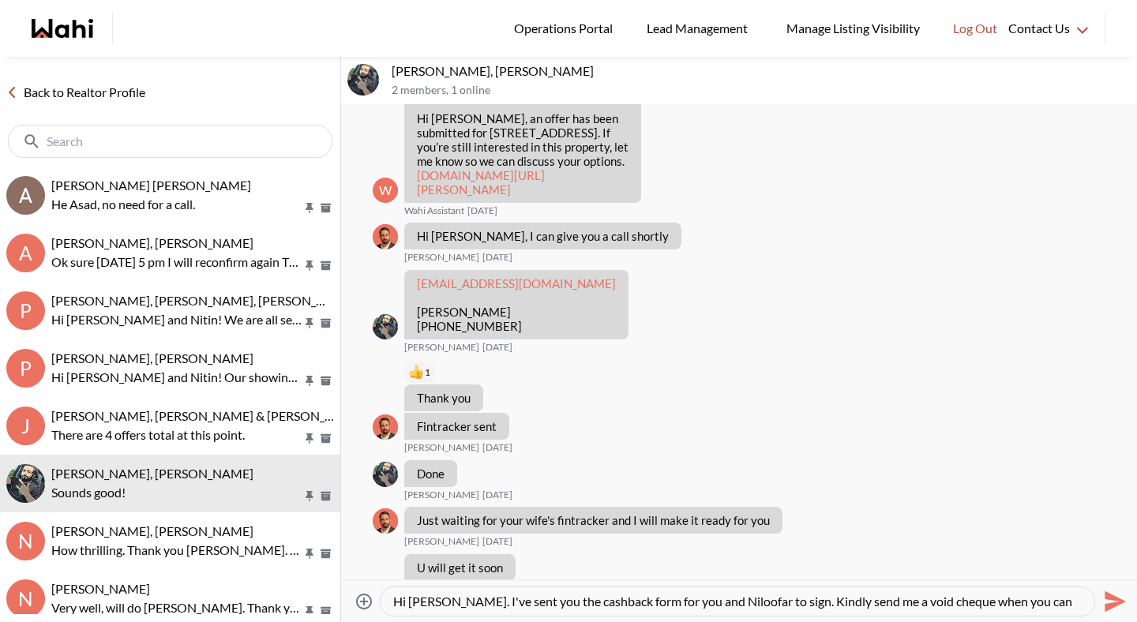
scroll to position [15, 0]
type textarea "Hi [PERSON_NAME]. I've sent you the cashback form for you and Niloofar to sign.…"
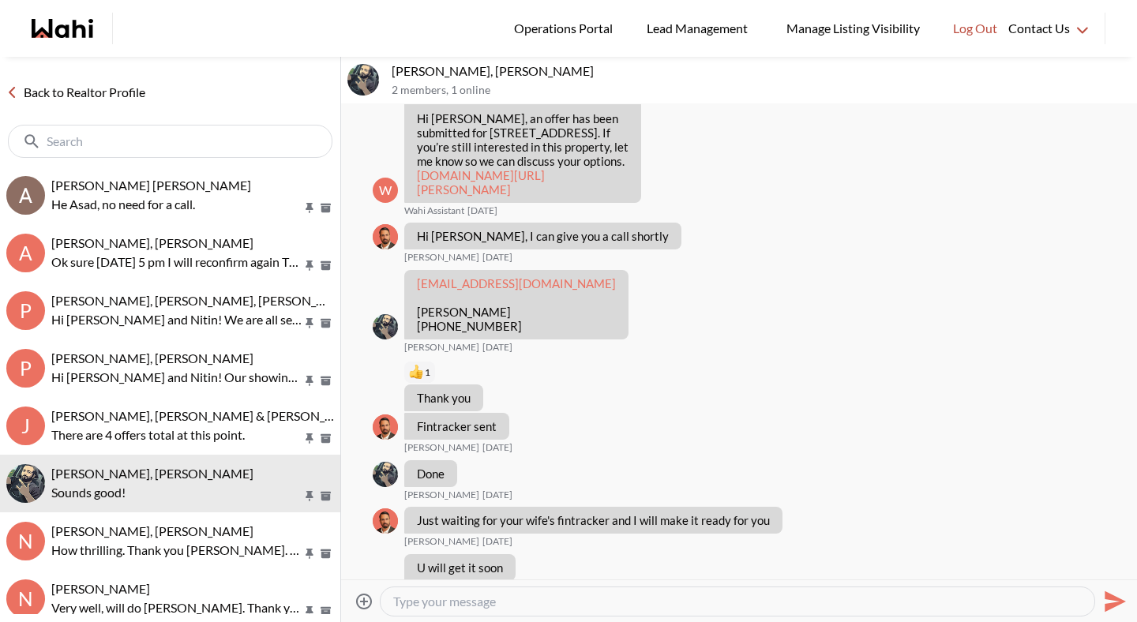
scroll to position [0, 0]
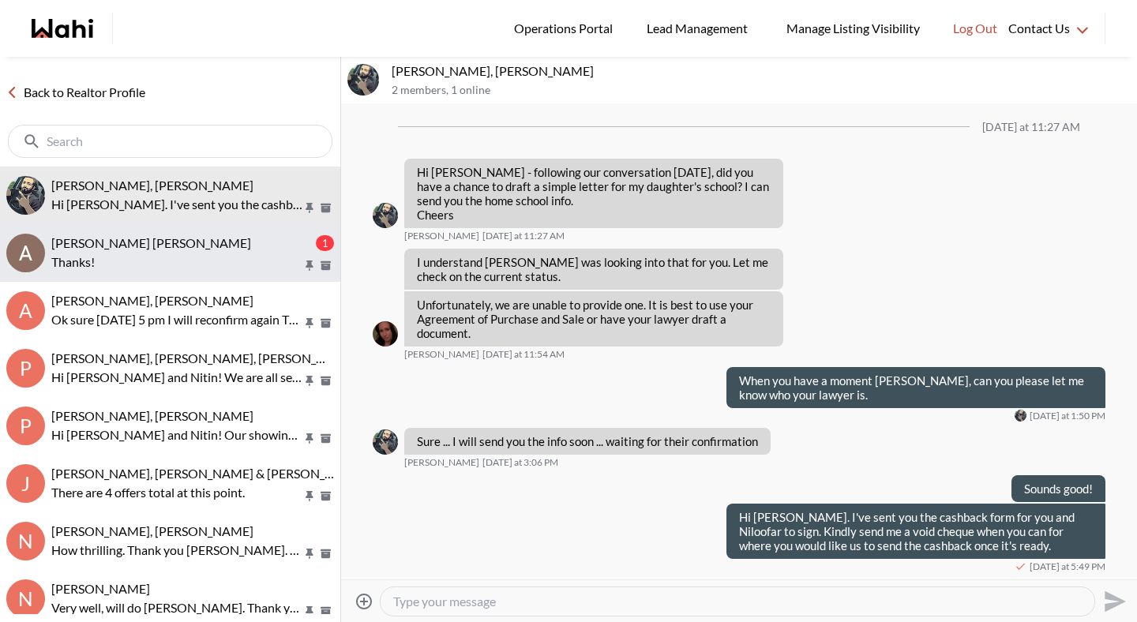
click at [117, 272] on button "Asad Abaid, Michelle 1 Thanks!" at bounding box center [170, 253] width 340 height 58
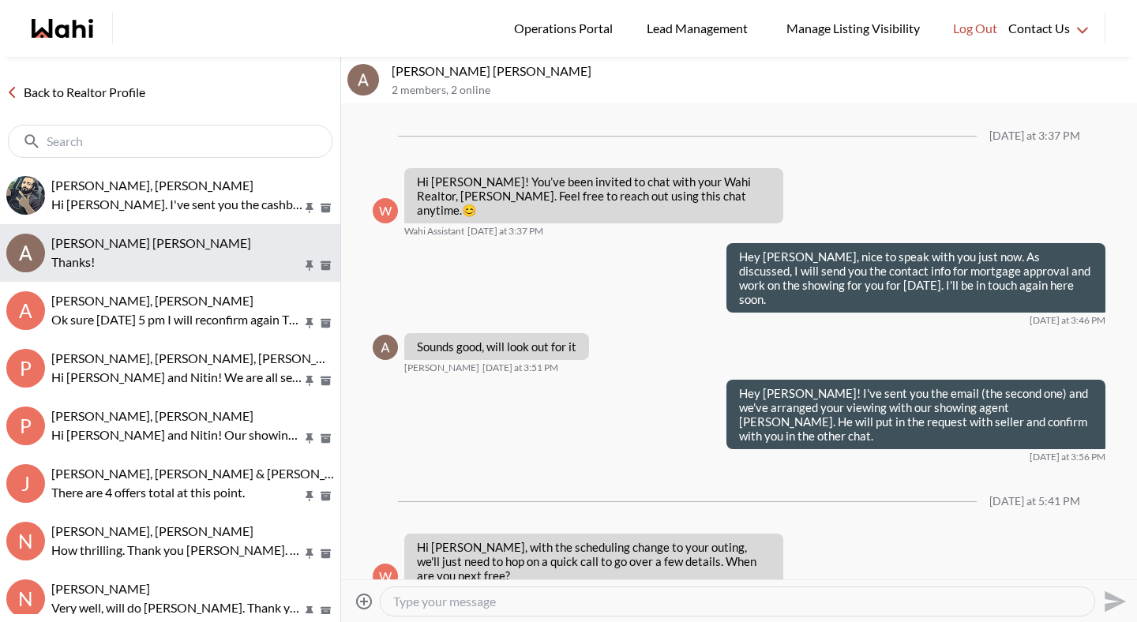
scroll to position [168, 0]
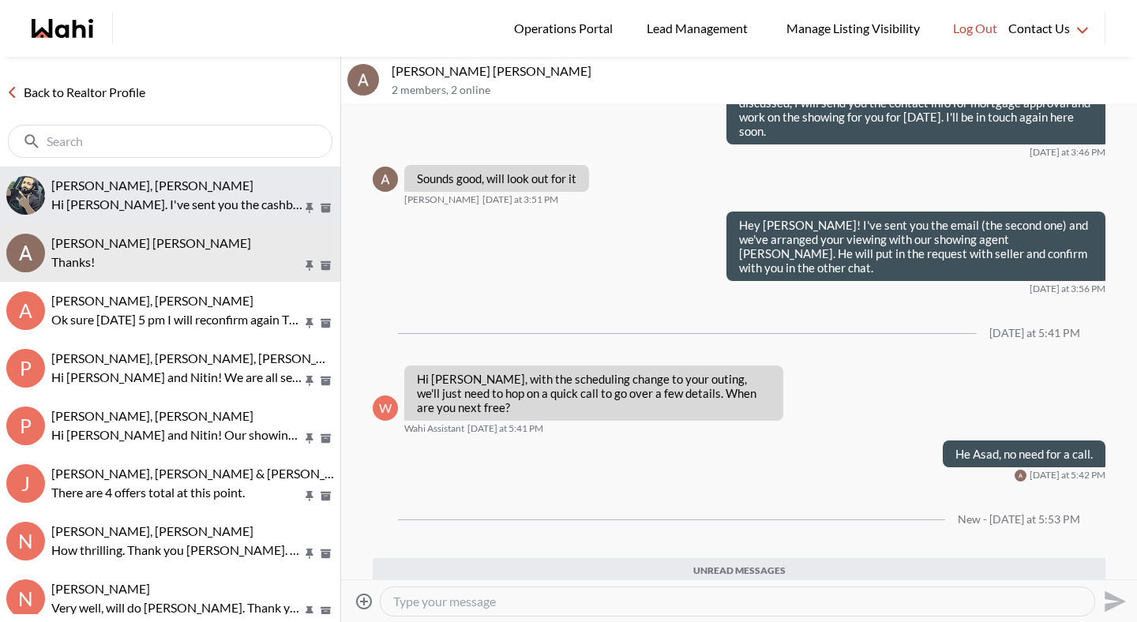
click at [251, 214] on button "Saeid Kanani, Michelle Hi Saeid. I've sent you the cashback form for you and Ni…" at bounding box center [170, 196] width 340 height 58
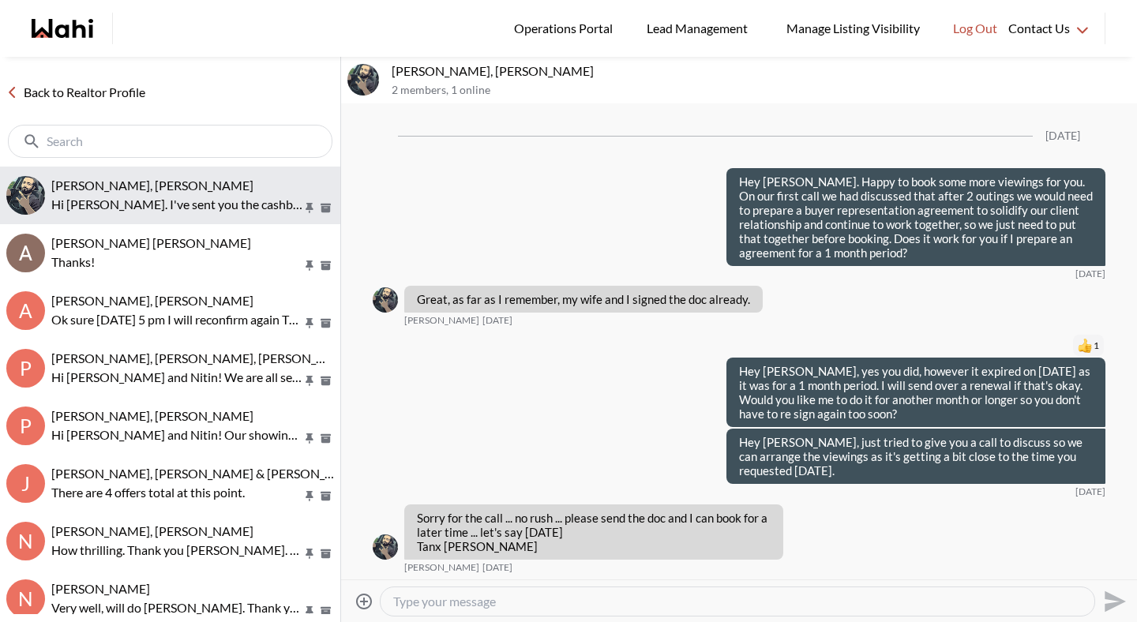
scroll to position [9318, 0]
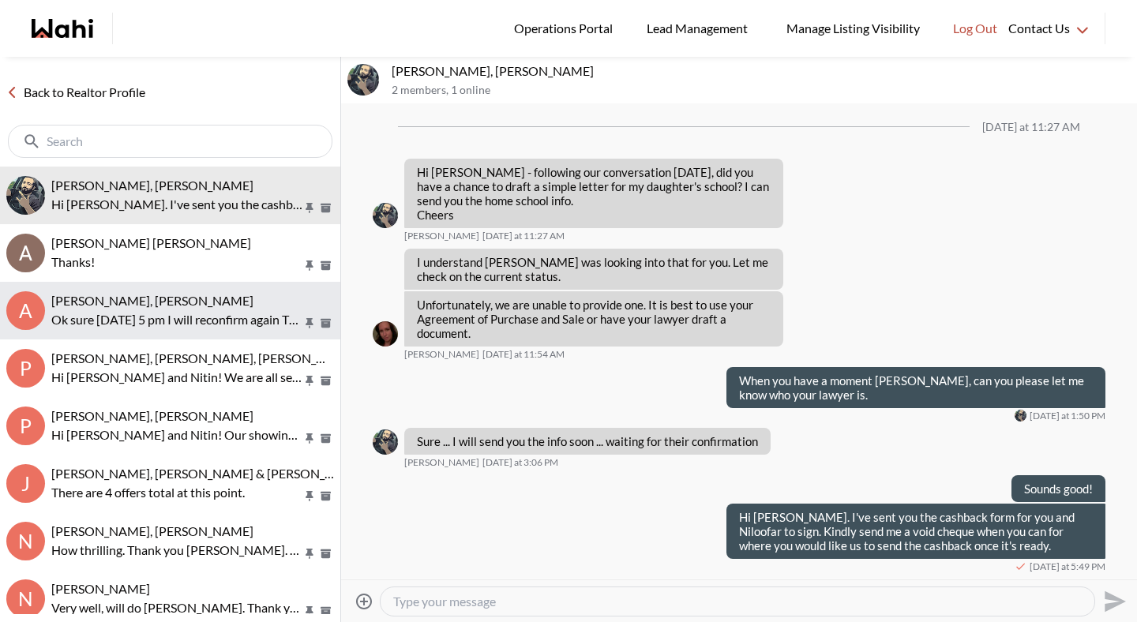
click at [192, 332] on button "A Asad Abaid, Paul, Michelle Ok sure 2 September 5 pm I will reconfirm again Th…" at bounding box center [170, 311] width 340 height 58
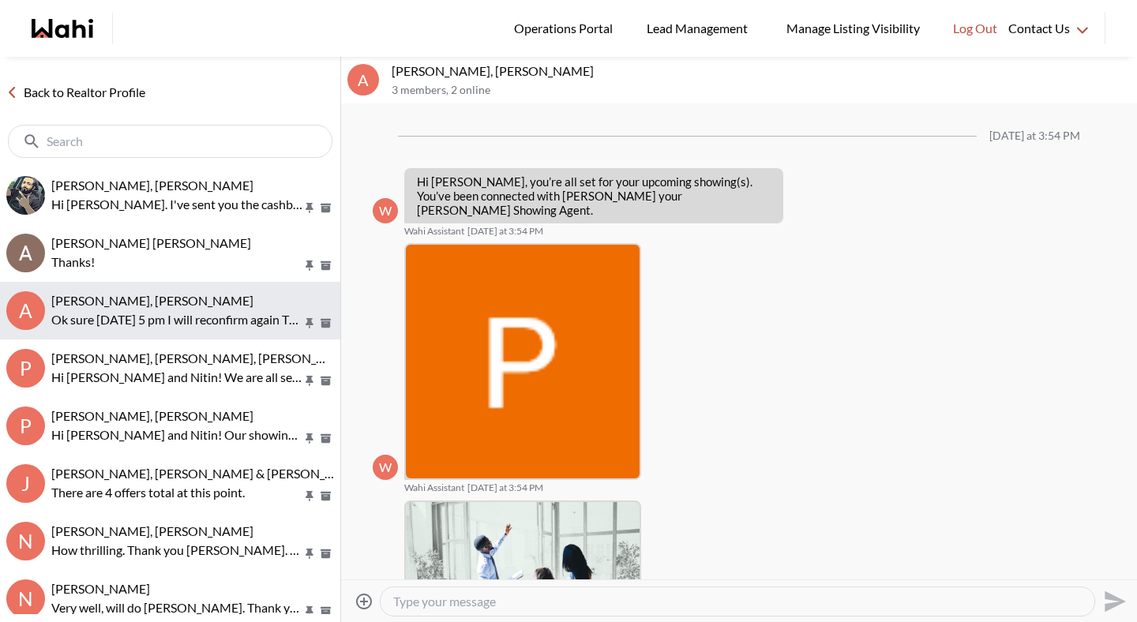
scroll to position [933, 0]
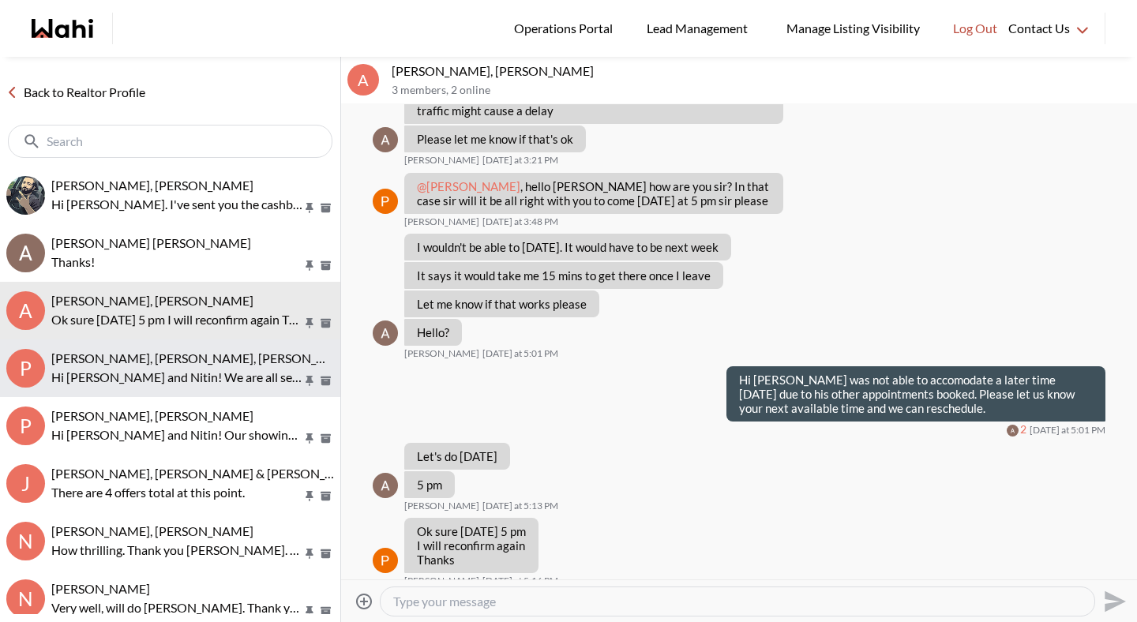
click at [184, 381] on p "Hi [PERSON_NAME] and Nitin! We are all set for our showing [DATE] at 2PM at [ST…" at bounding box center [176, 377] width 251 height 19
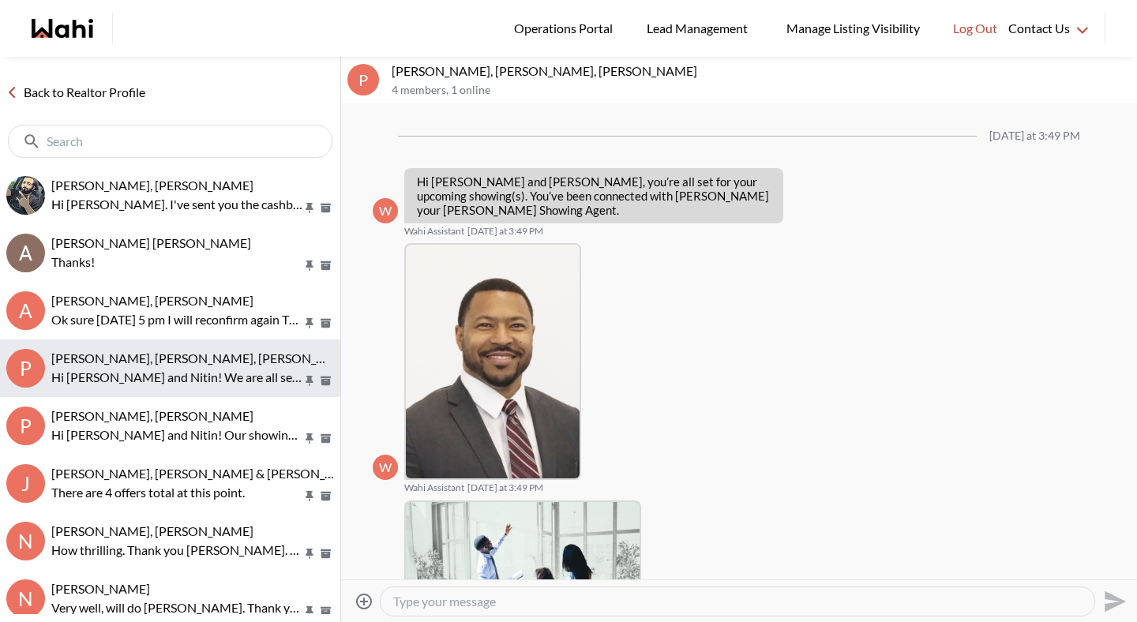
scroll to position [273, 0]
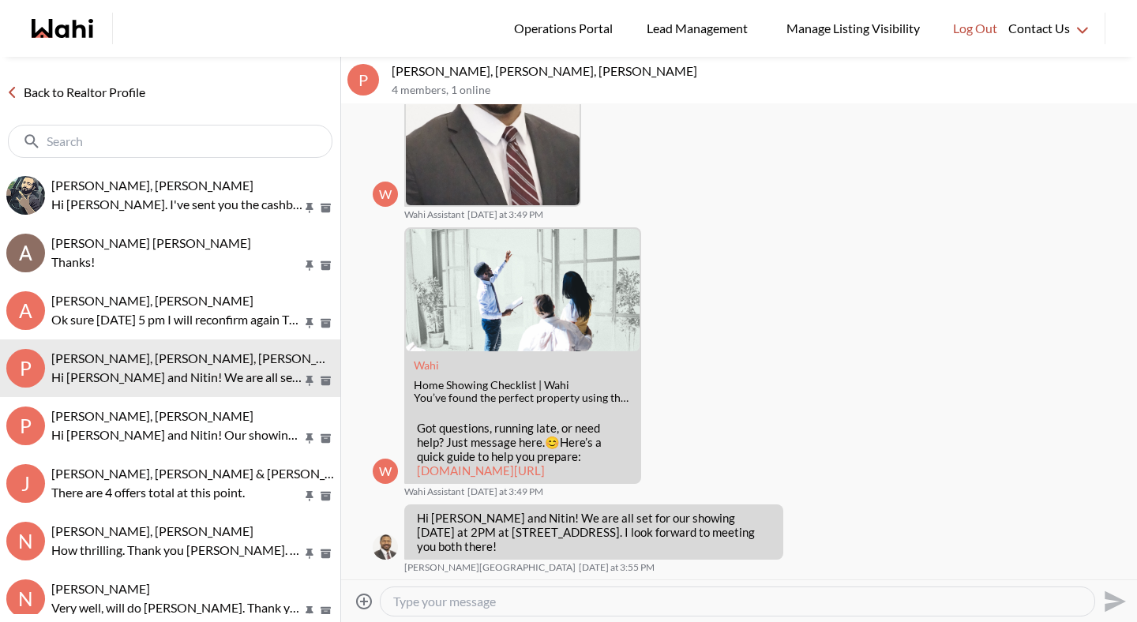
click at [133, 99] on link "Back to Realtor Profile" at bounding box center [76, 92] width 152 height 21
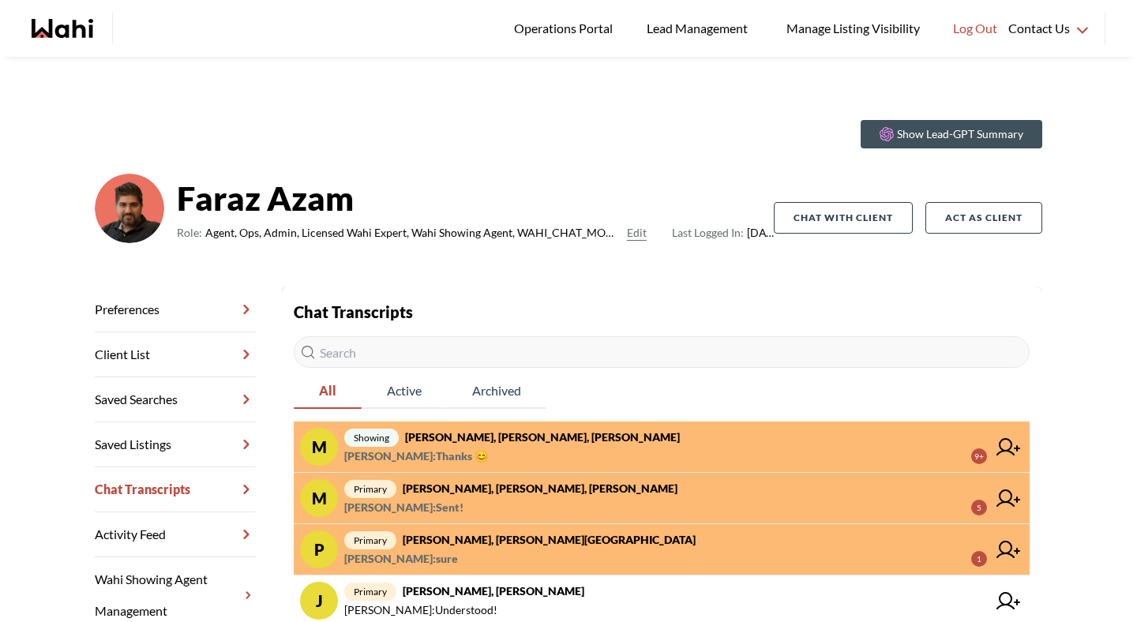
click at [509, 426] on link "M showing Mahad Ahmed, Fatima Mohamoud, Paul, Faraz Mahad Ahmed : Thanks 😊 9+" at bounding box center [662, 447] width 736 height 51
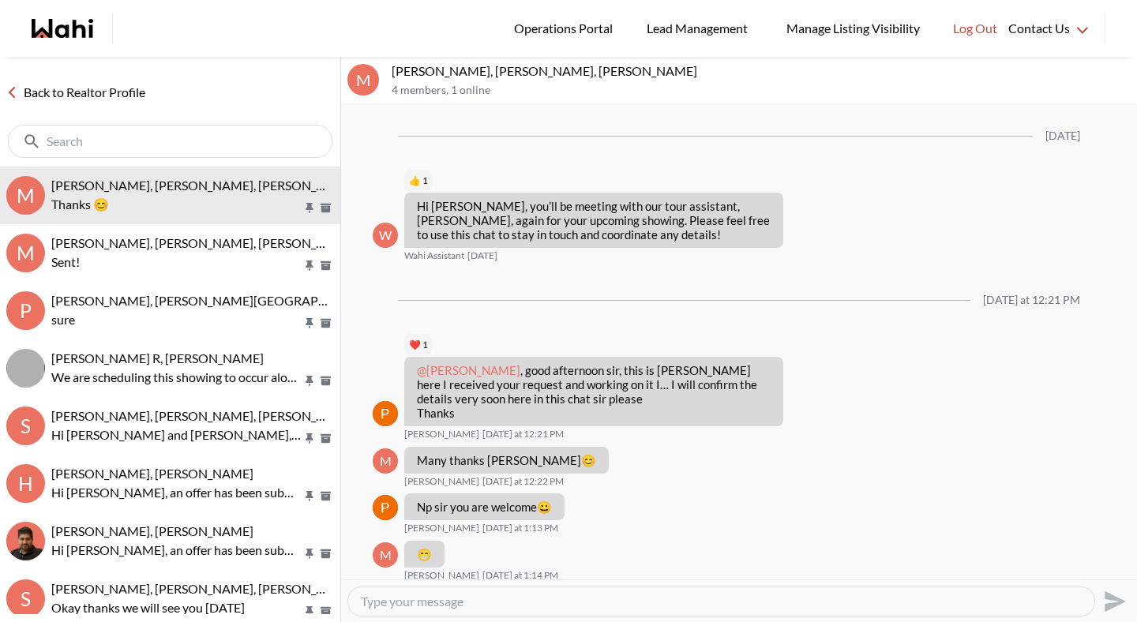
scroll to position [1638, 0]
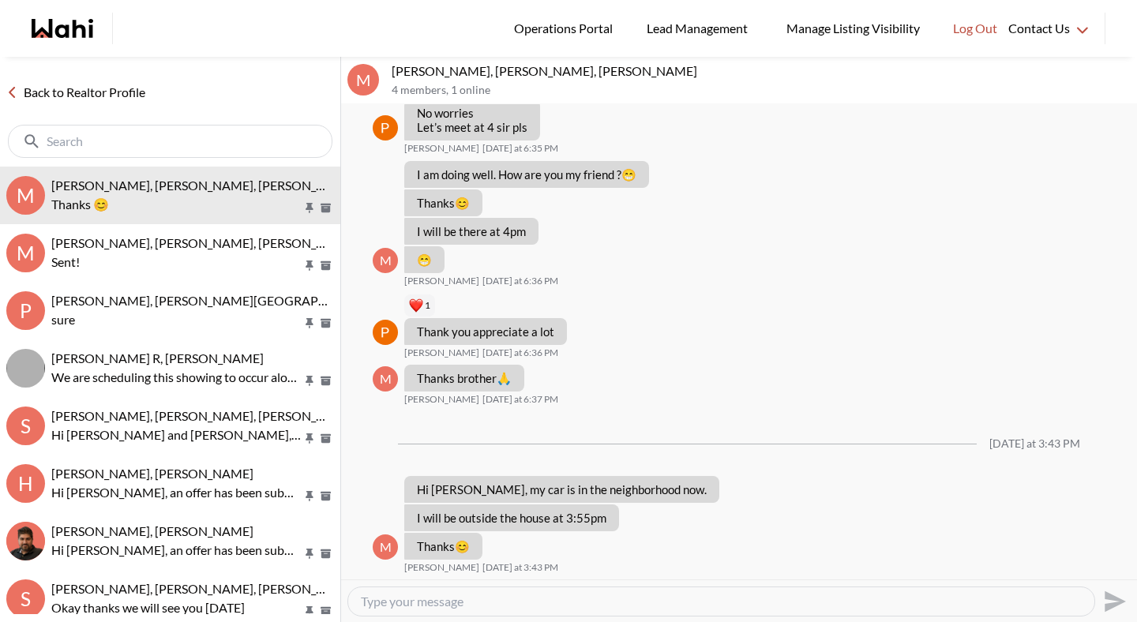
click at [23, 92] on link "Back to Realtor Profile" at bounding box center [76, 92] width 152 height 21
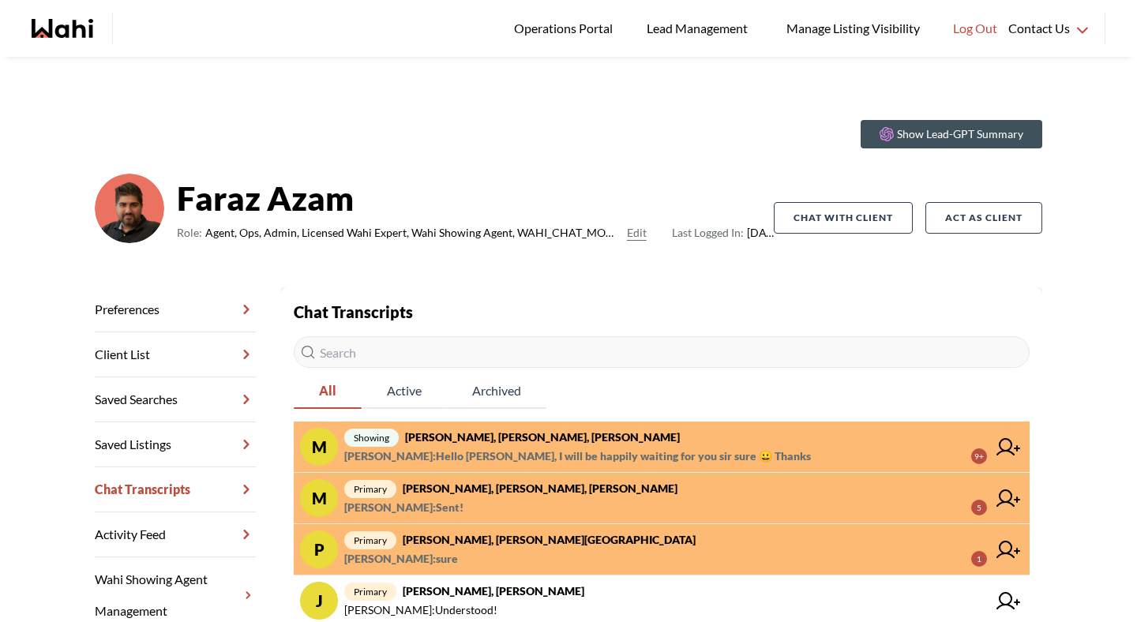
click at [565, 448] on span "Paul Sharma : Hello Mahad sir, I will be happily waiting for you sir sure 😀 Tha…" at bounding box center [577, 456] width 467 height 19
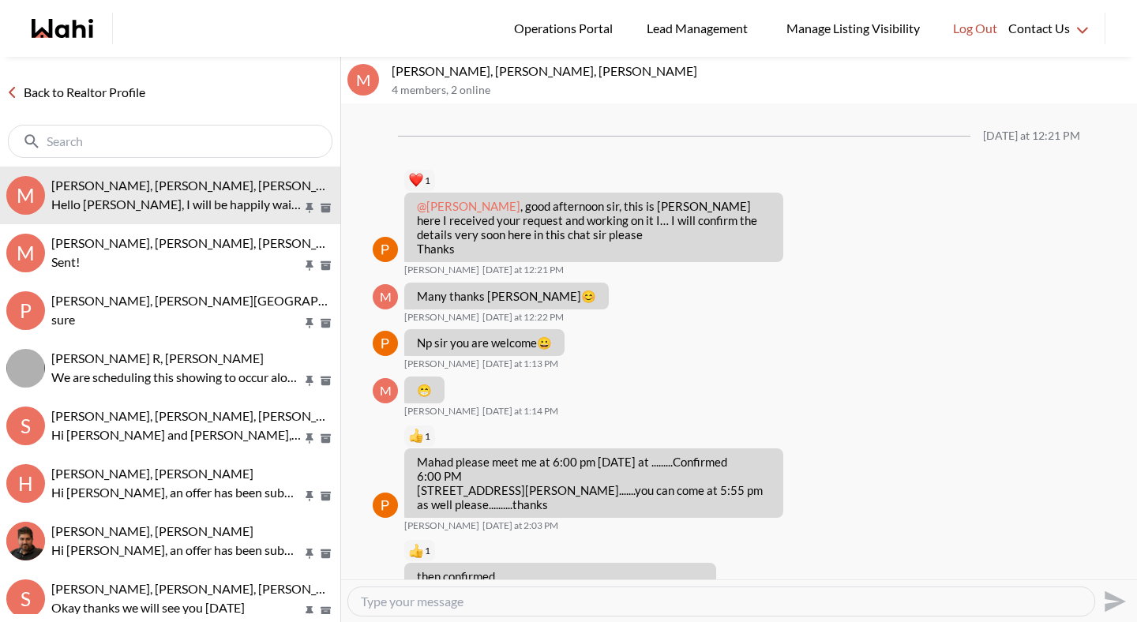
scroll to position [1549, 0]
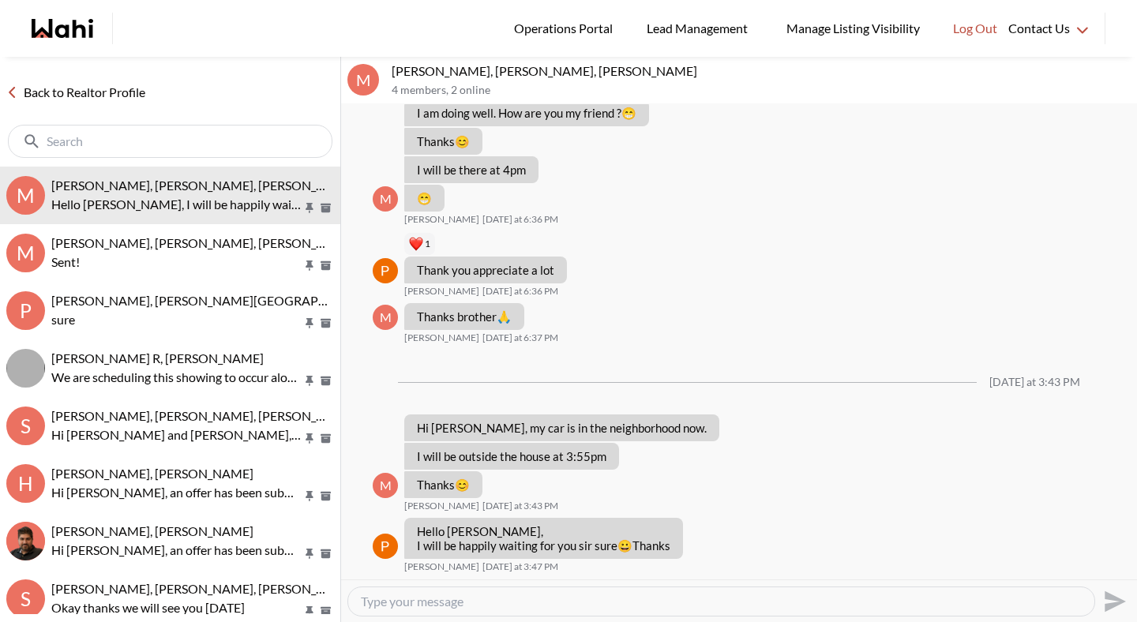
click at [138, 94] on link "Back to Realtor Profile" at bounding box center [76, 92] width 152 height 21
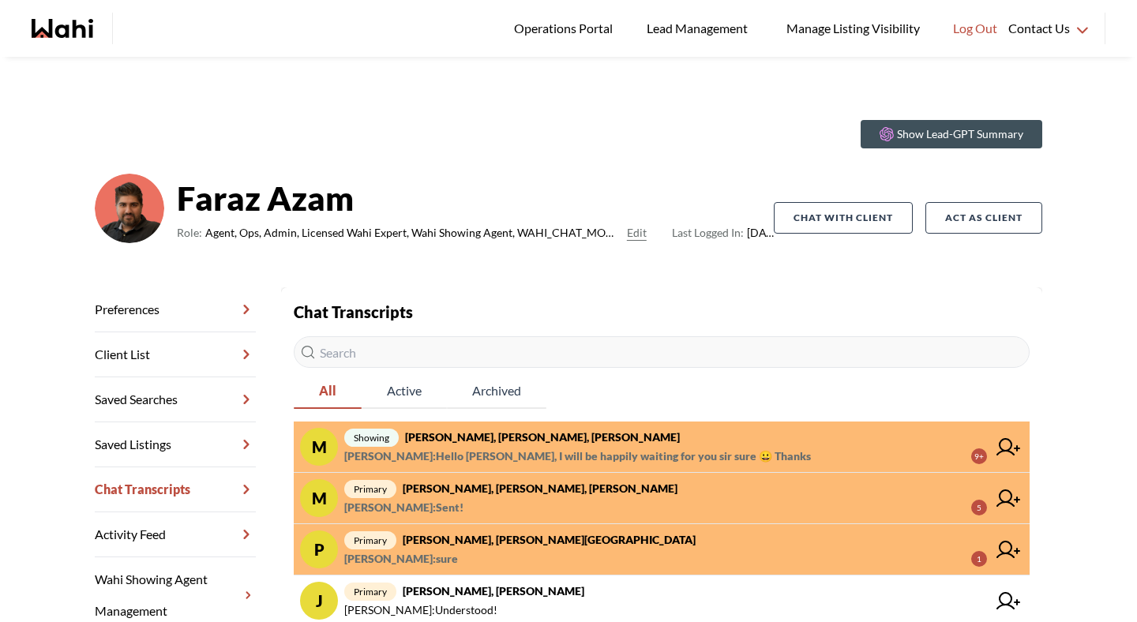
click at [552, 463] on span "Mahad Ahmed : Hello Mahad sir, I will be happily waiting for you sir sure 😀 Tha…" at bounding box center [577, 456] width 467 height 19
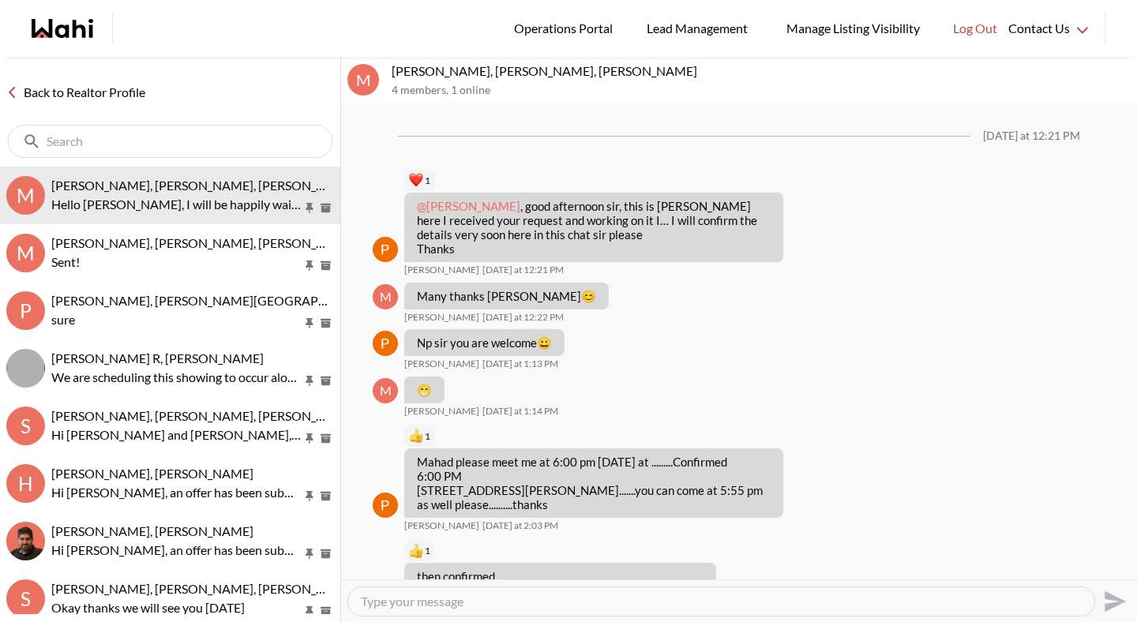
scroll to position [1574, 0]
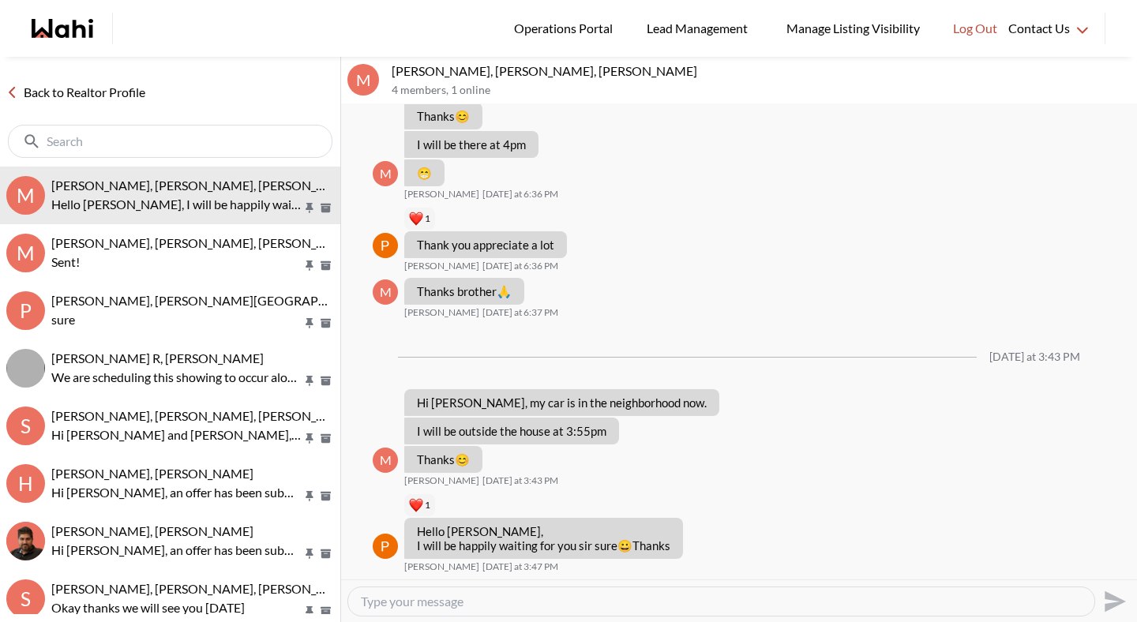
click at [49, 88] on link "Back to Realtor Profile" at bounding box center [76, 92] width 152 height 21
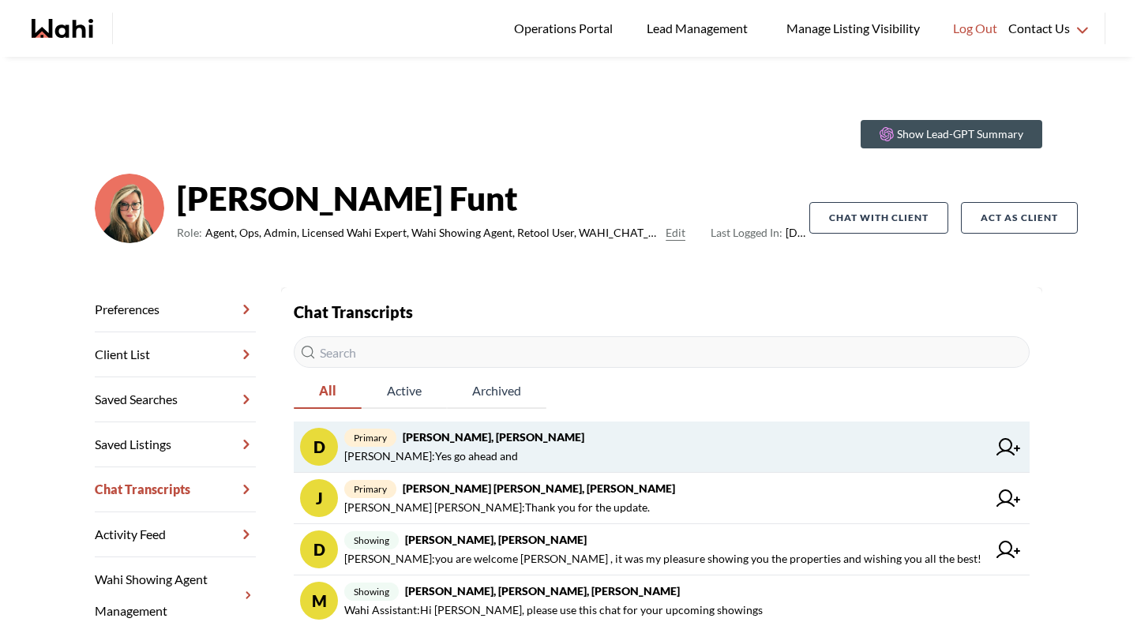
click at [440, 460] on span "David Rodriguez : Yes go ahead and" at bounding box center [431, 456] width 174 height 19
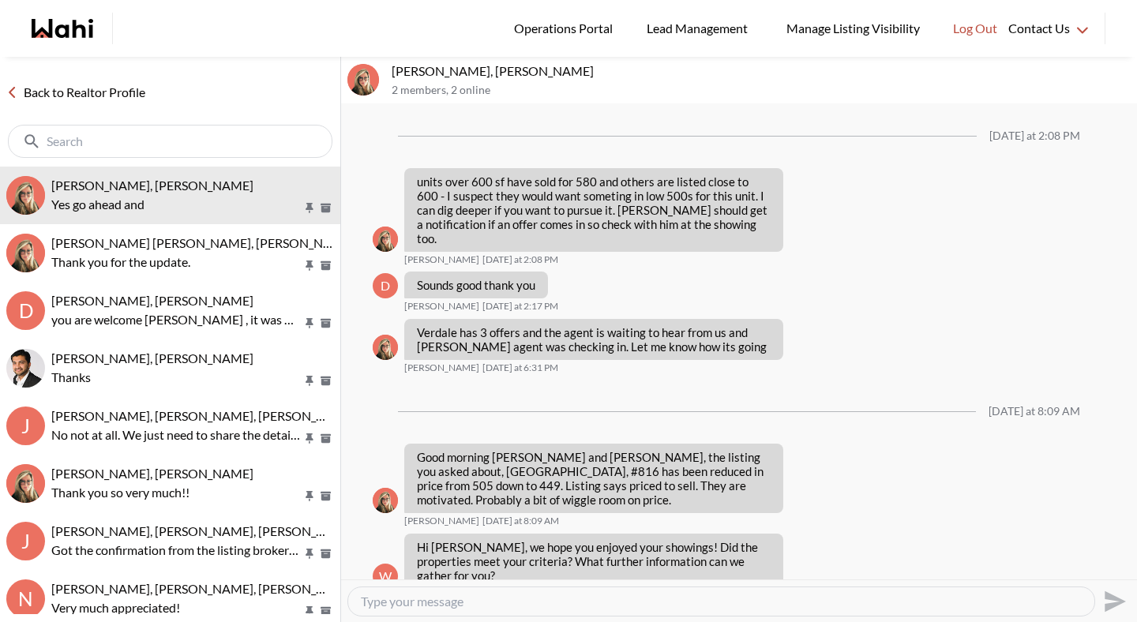
scroll to position [1116, 0]
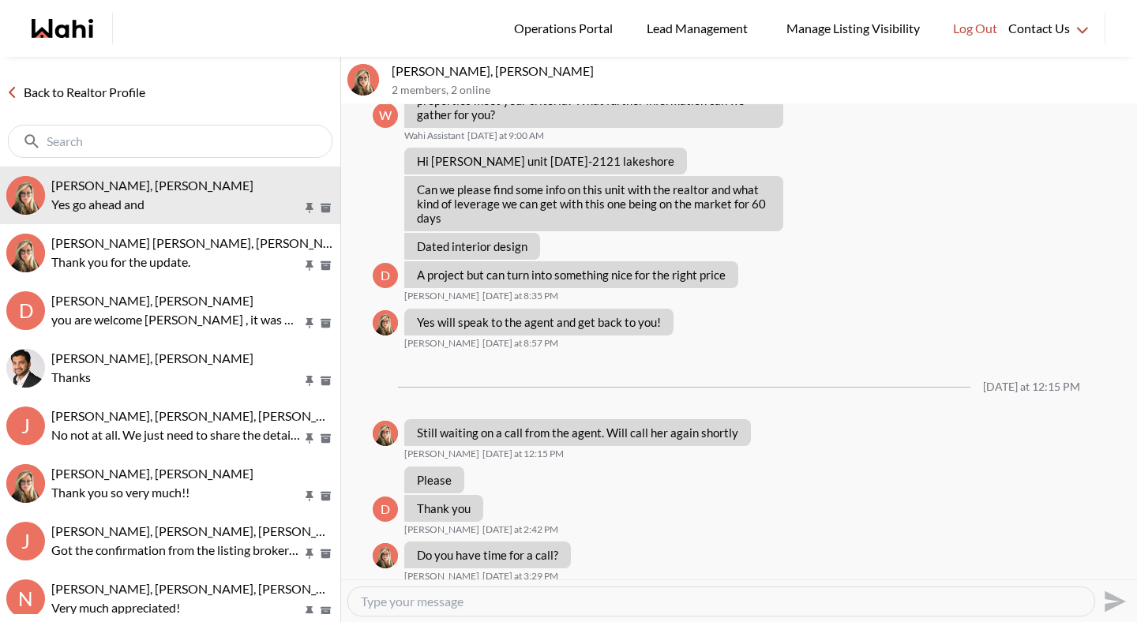
click at [42, 96] on link "Back to Realtor Profile" at bounding box center [76, 92] width 152 height 21
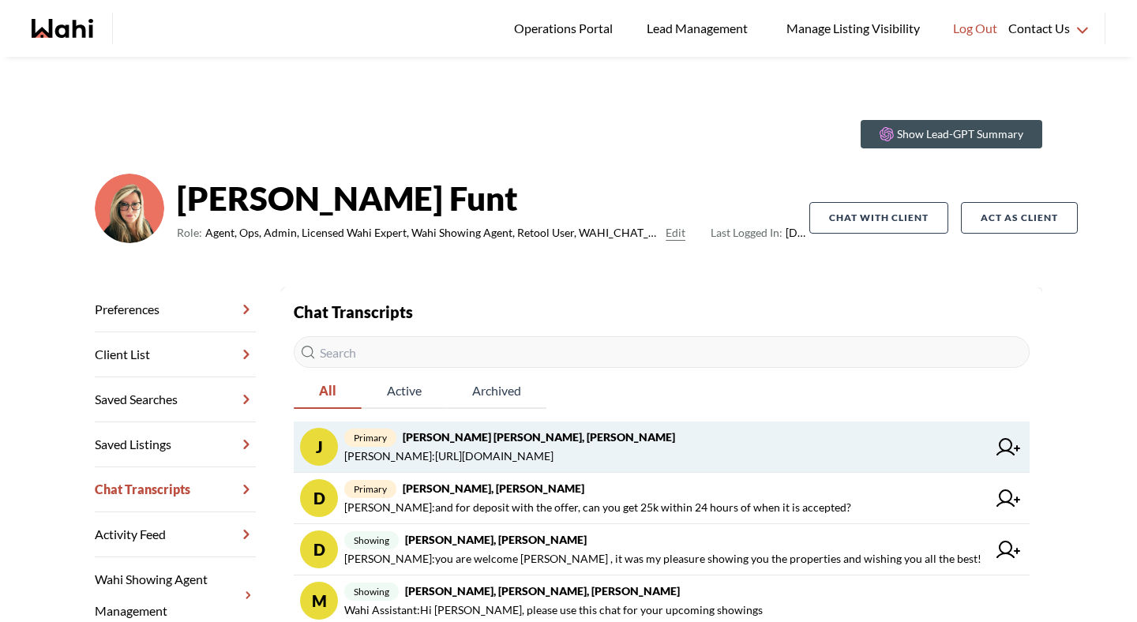
click at [518, 440] on span "primary [PERSON_NAME] [PERSON_NAME], [PERSON_NAME]" at bounding box center [665, 437] width 643 height 19
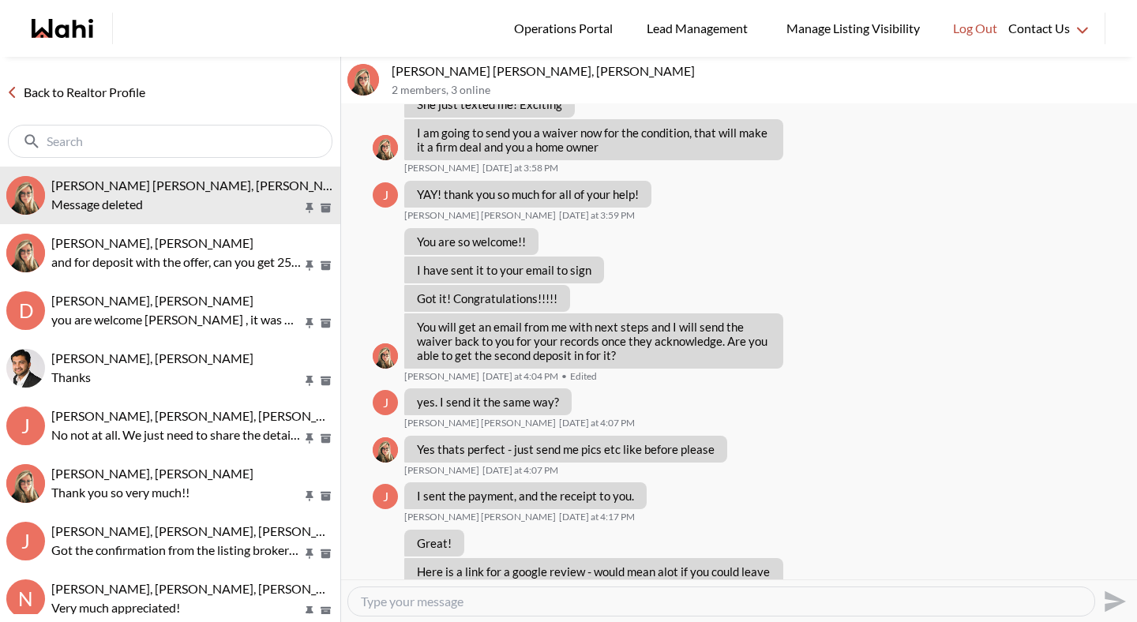
scroll to position [883, 0]
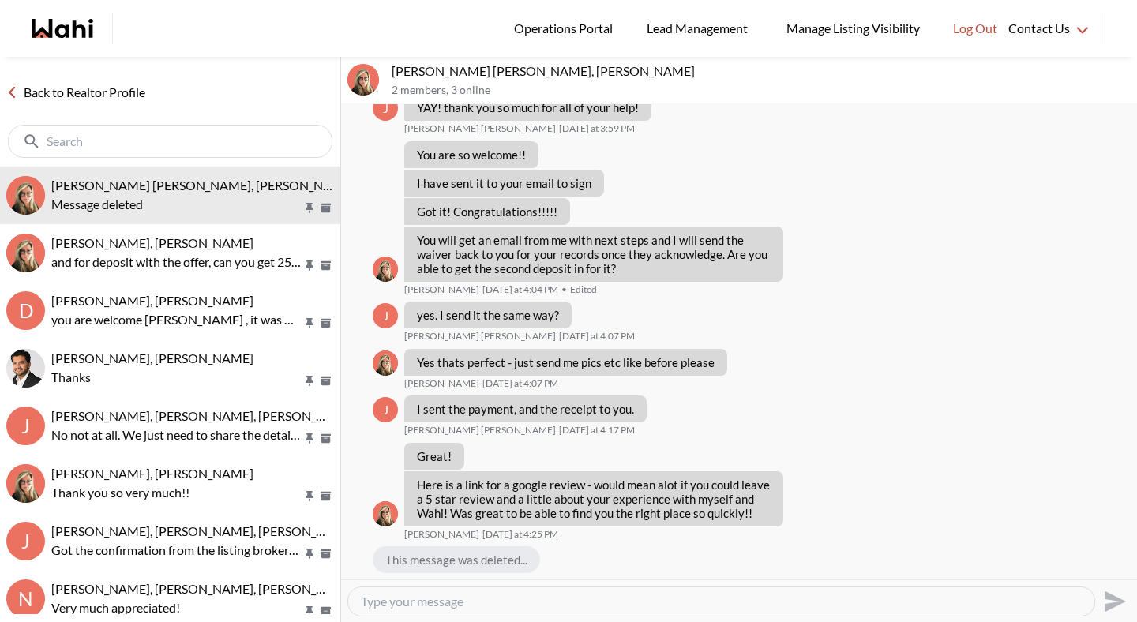
click at [129, 94] on link "Back to Realtor Profile" at bounding box center [76, 92] width 152 height 21
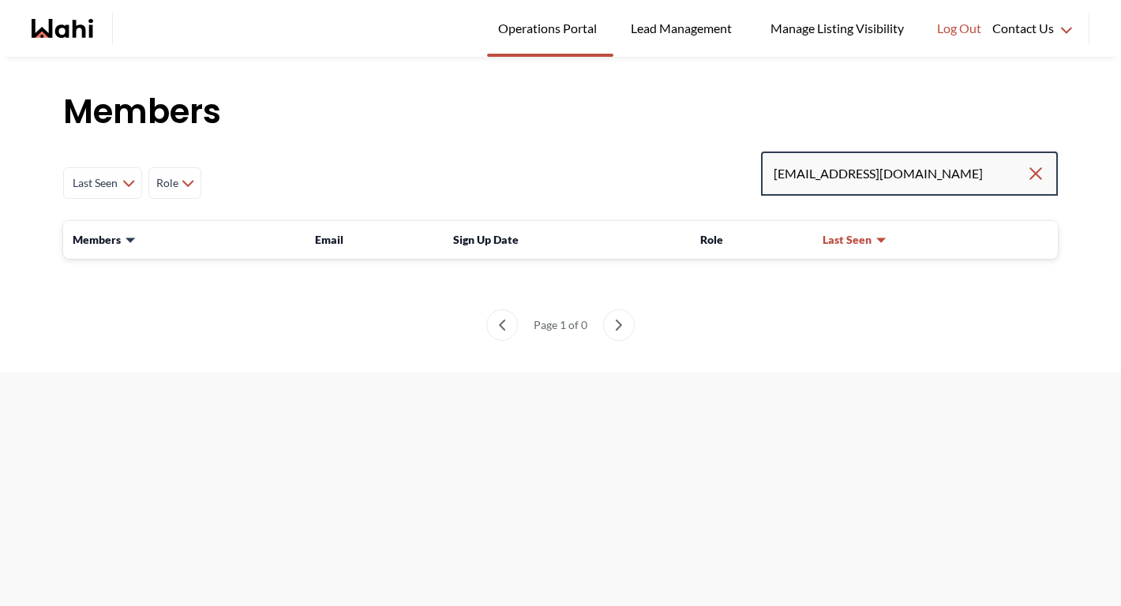
click at [960, 176] on input "tigranarustamyan@yahoo.com" at bounding box center [900, 173] width 253 height 28
drag, startPoint x: 973, startPoint y: 178, endPoint x: 666, endPoint y: 174, distance: 307.2
click at [666, 174] on div "Last Seen Less day than 1 day ago 1 day ago - 3 days ago 3 days ago - 1 week ag…" at bounding box center [560, 183] width 995 height 63
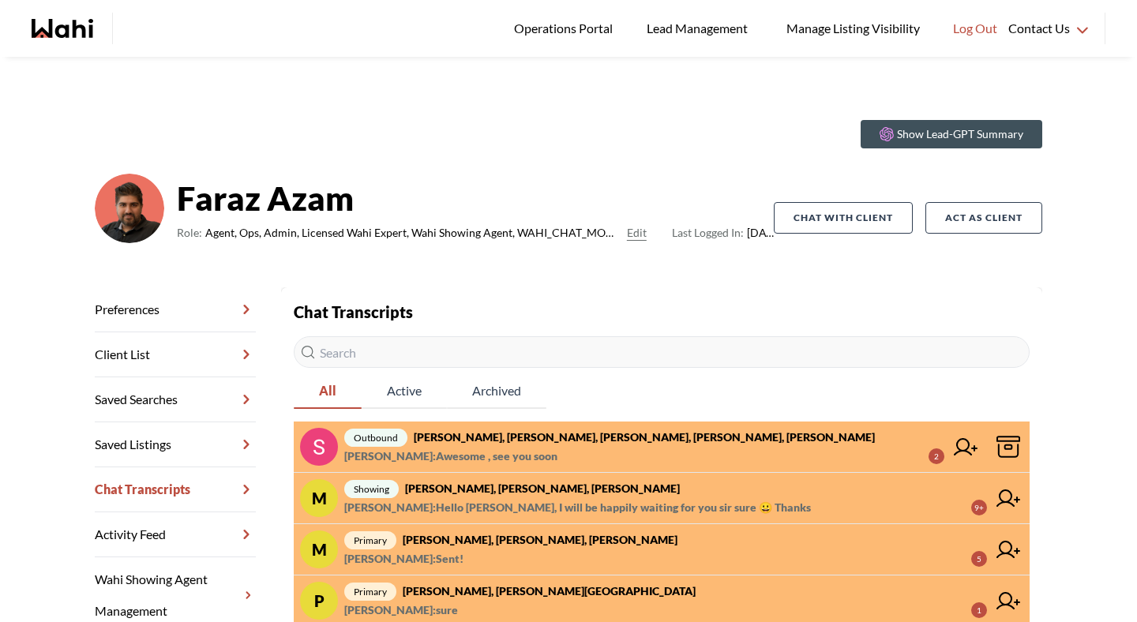
click at [423, 451] on span "Jessica Quibus : Awesome , see you soon" at bounding box center [450, 456] width 213 height 19
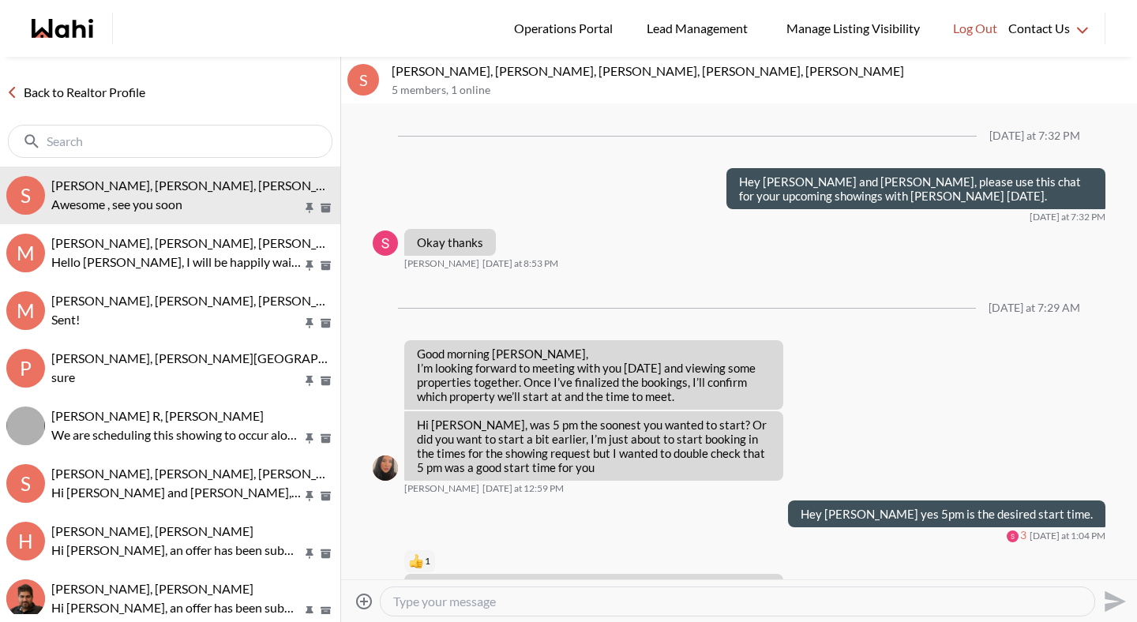
scroll to position [517, 0]
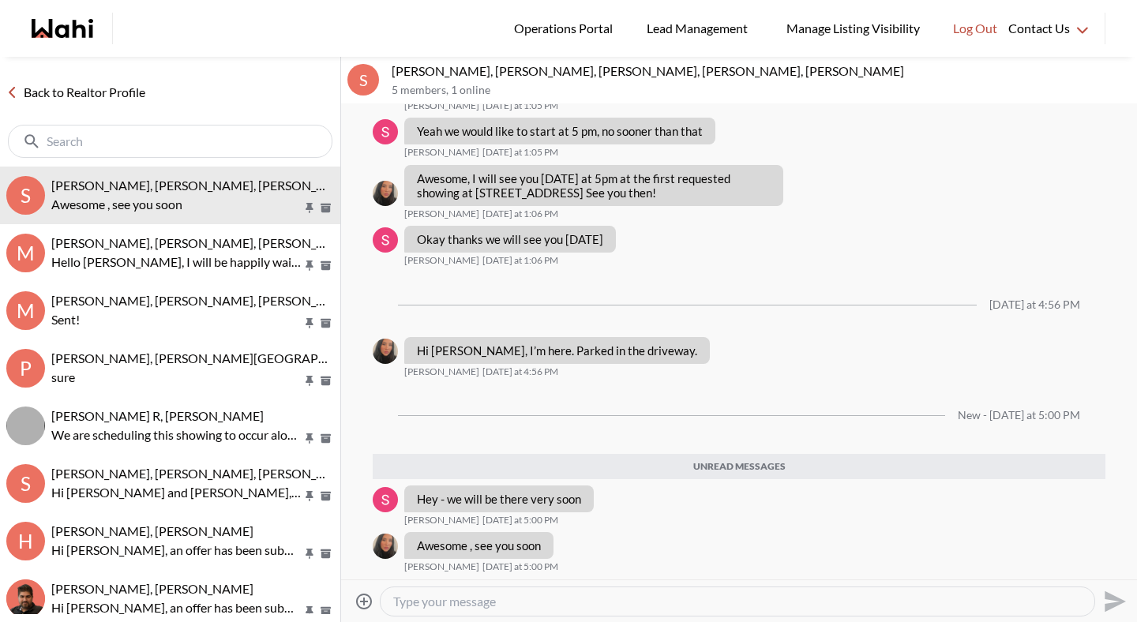
click at [141, 96] on link "Back to Realtor Profile" at bounding box center [76, 92] width 152 height 21
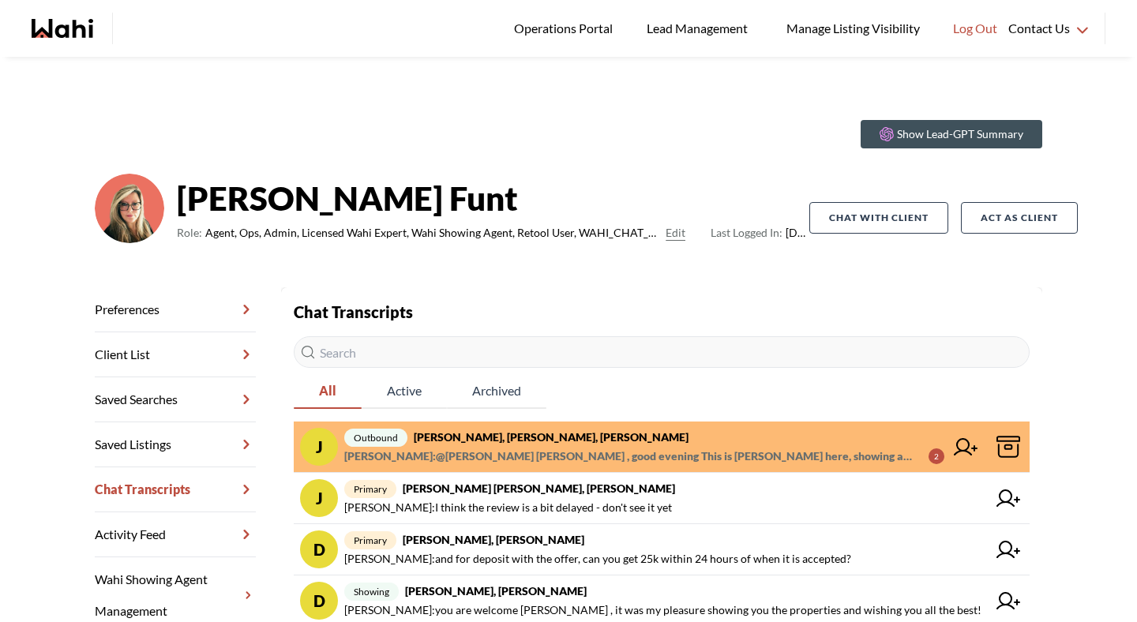
click at [561, 441] on strong "[PERSON_NAME], [PERSON_NAME], [PERSON_NAME]" at bounding box center [551, 436] width 275 height 13
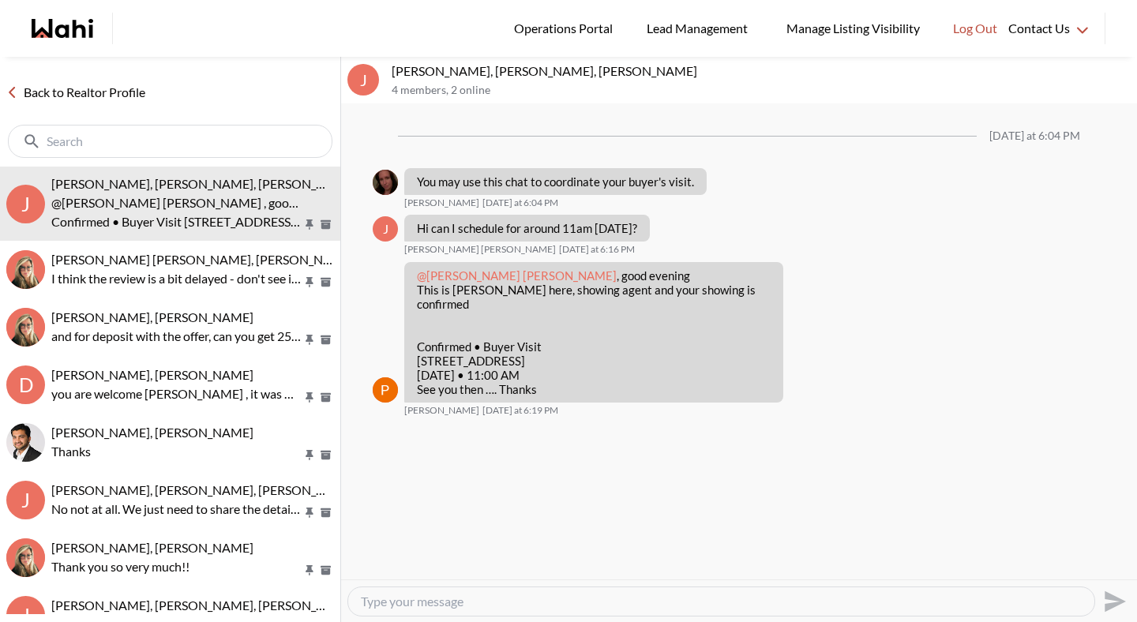
click at [110, 87] on link "Back to Realtor Profile" at bounding box center [76, 92] width 152 height 21
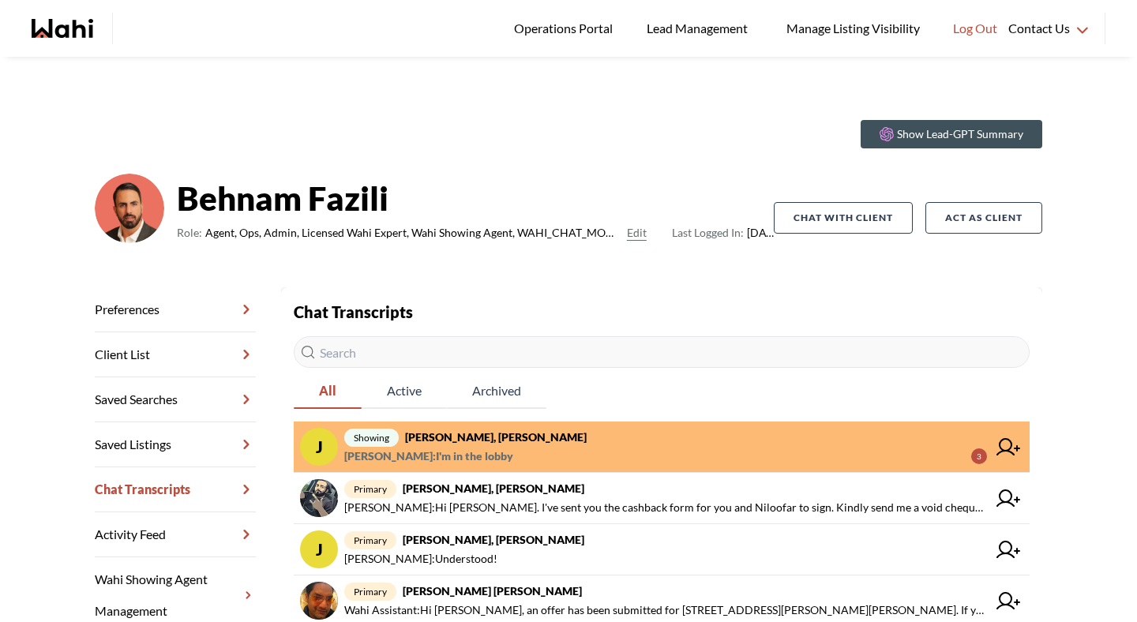
click at [497, 438] on strong "[PERSON_NAME], [PERSON_NAME]" at bounding box center [496, 436] width 182 height 13
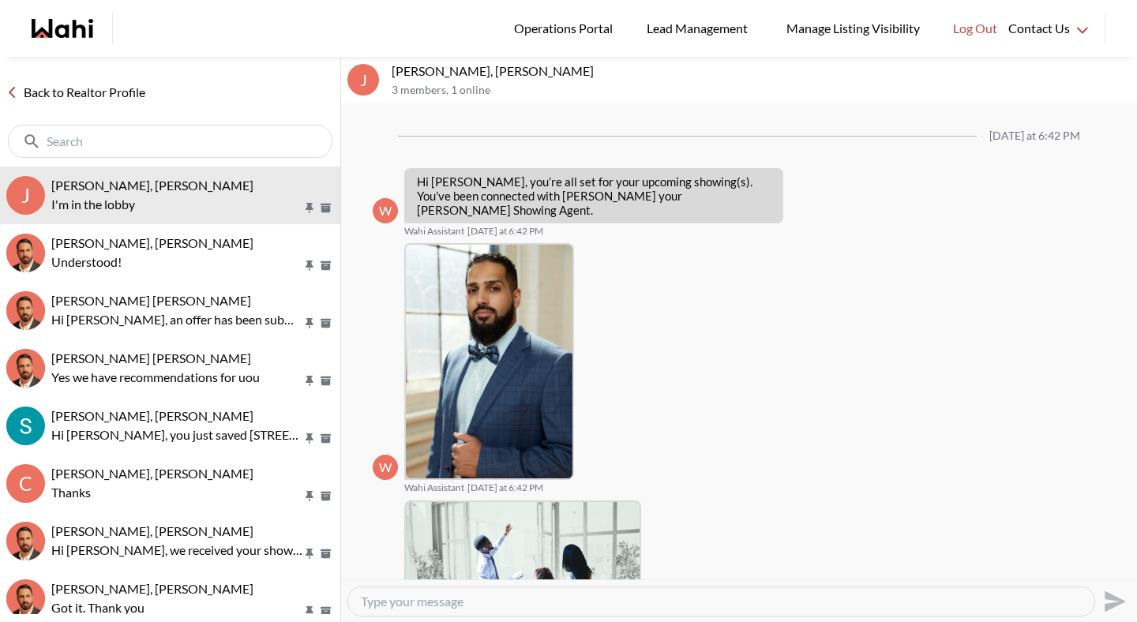
scroll to position [599, 0]
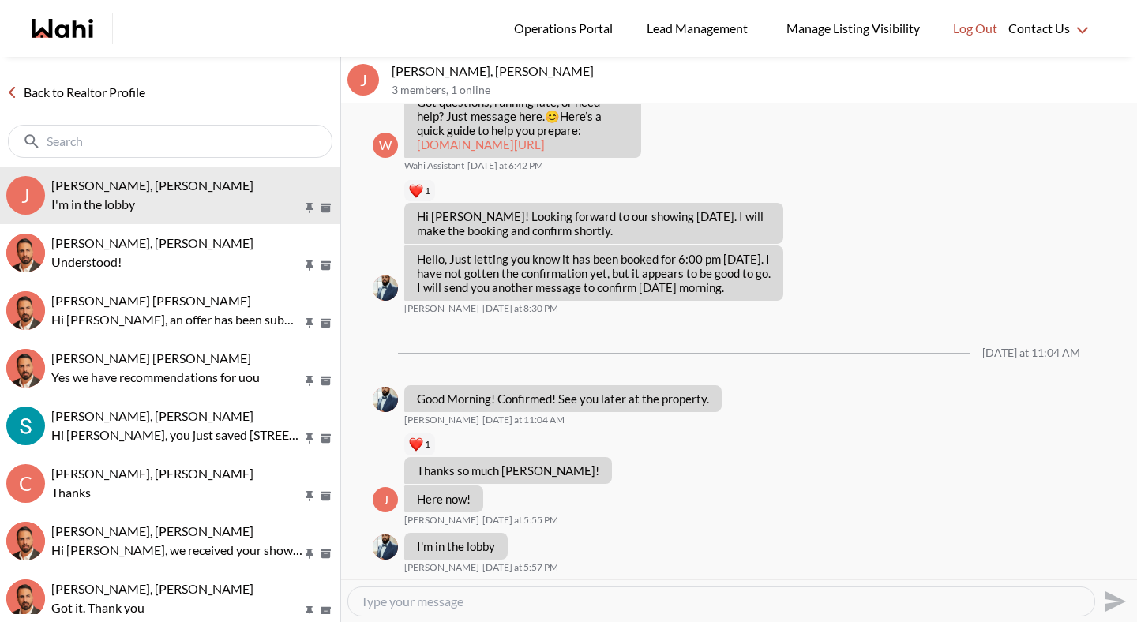
click at [126, 92] on link "Back to Realtor Profile" at bounding box center [76, 92] width 152 height 21
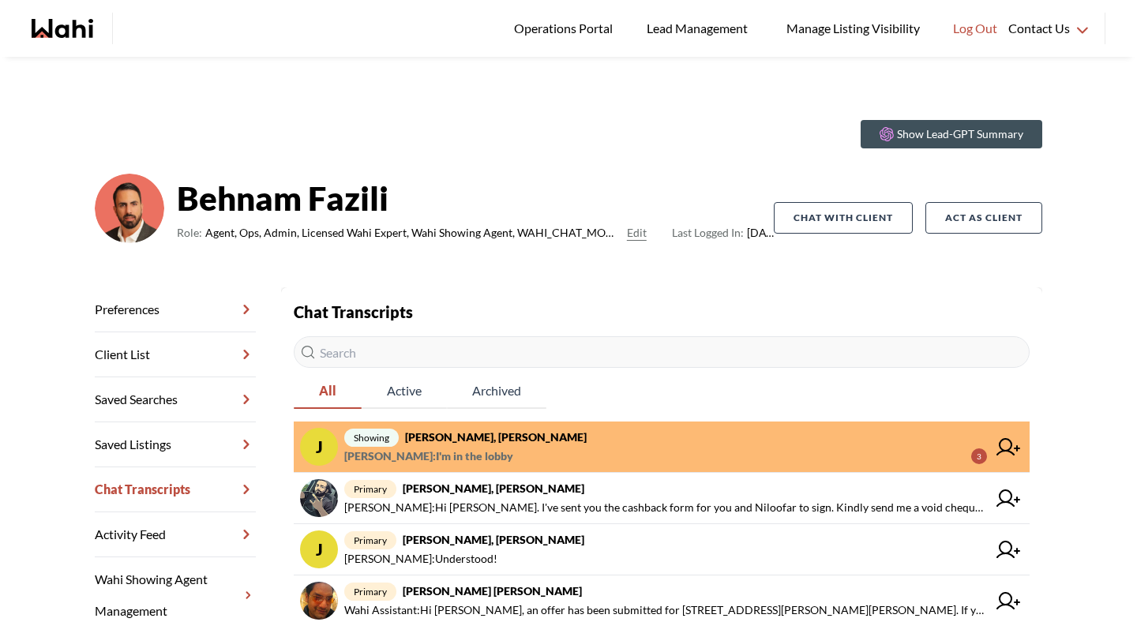
click at [506, 441] on strong "Josh Hortaleza, Khalid, Behnam" at bounding box center [496, 436] width 182 height 13
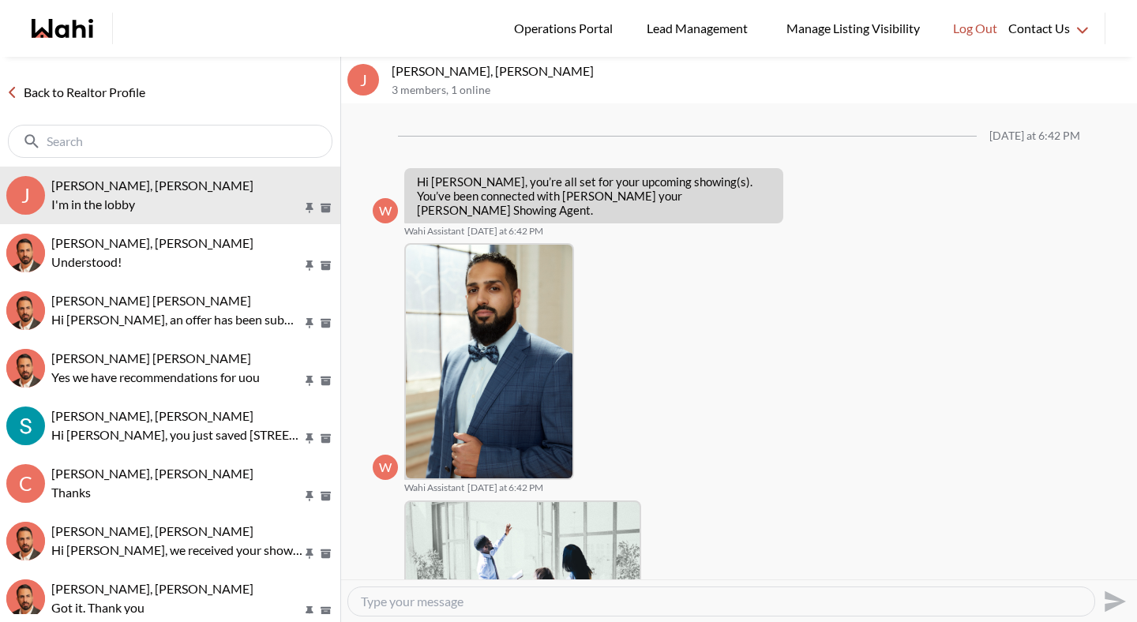
scroll to position [599, 0]
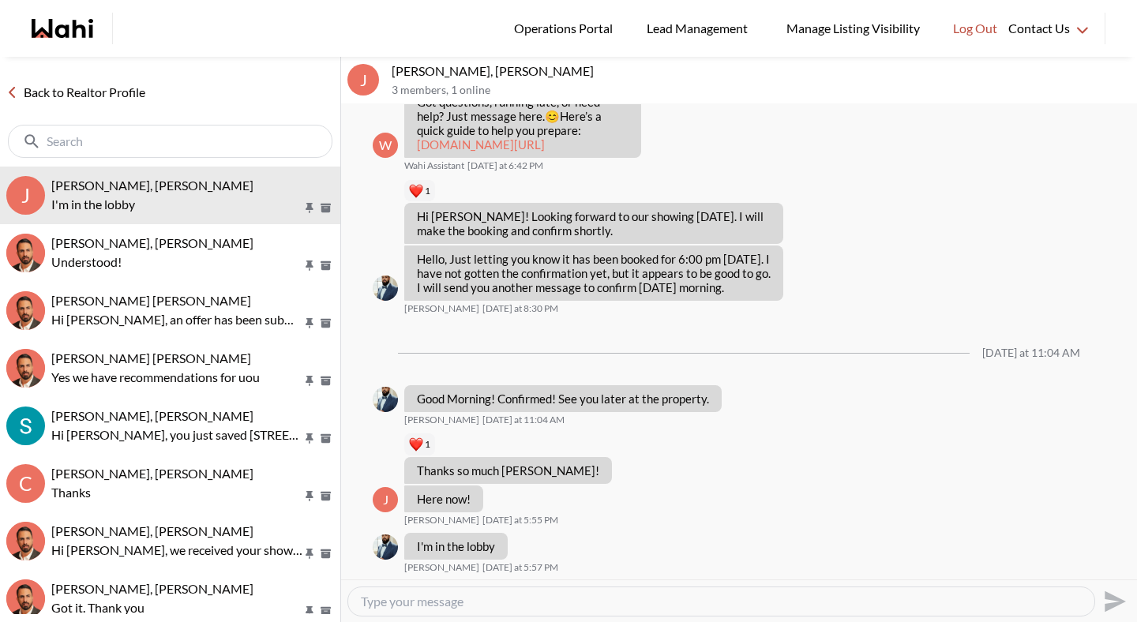
click at [119, 90] on link "Back to Realtor Profile" at bounding box center [76, 92] width 152 height 21
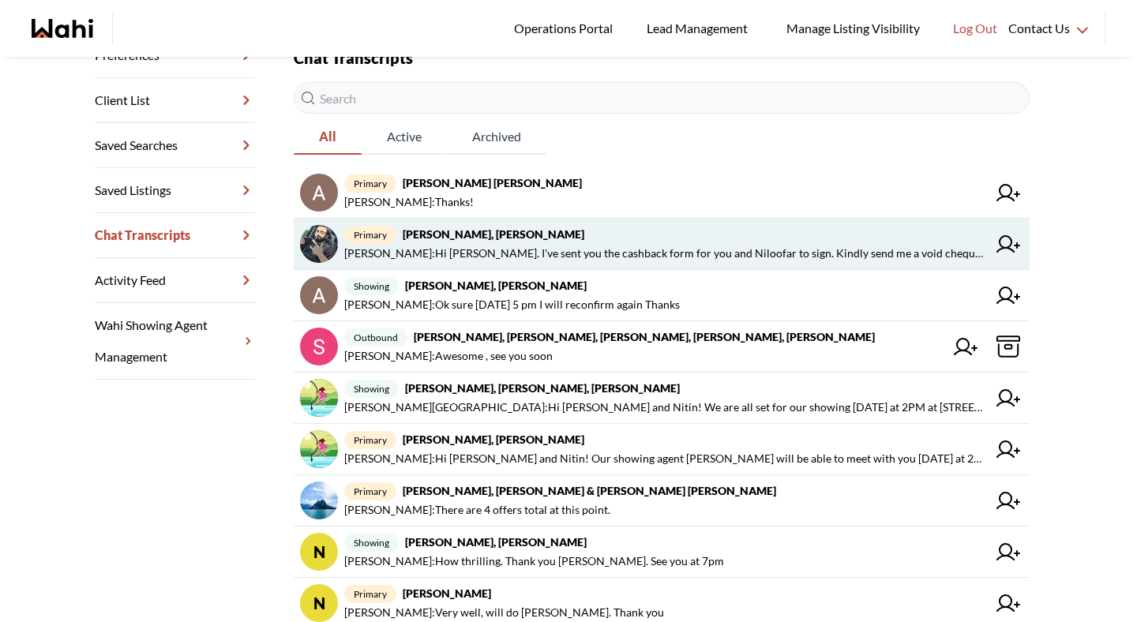
scroll to position [255, 0]
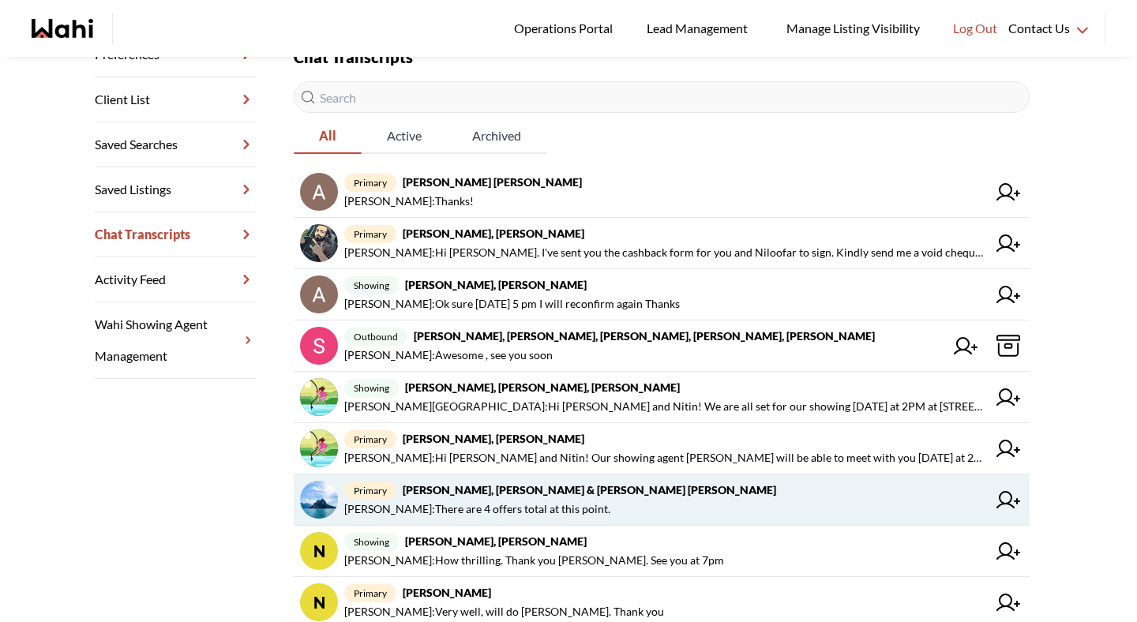
click at [487, 505] on span "[PERSON_NAME] : There are 4 offers total at this point." at bounding box center [477, 509] width 266 height 19
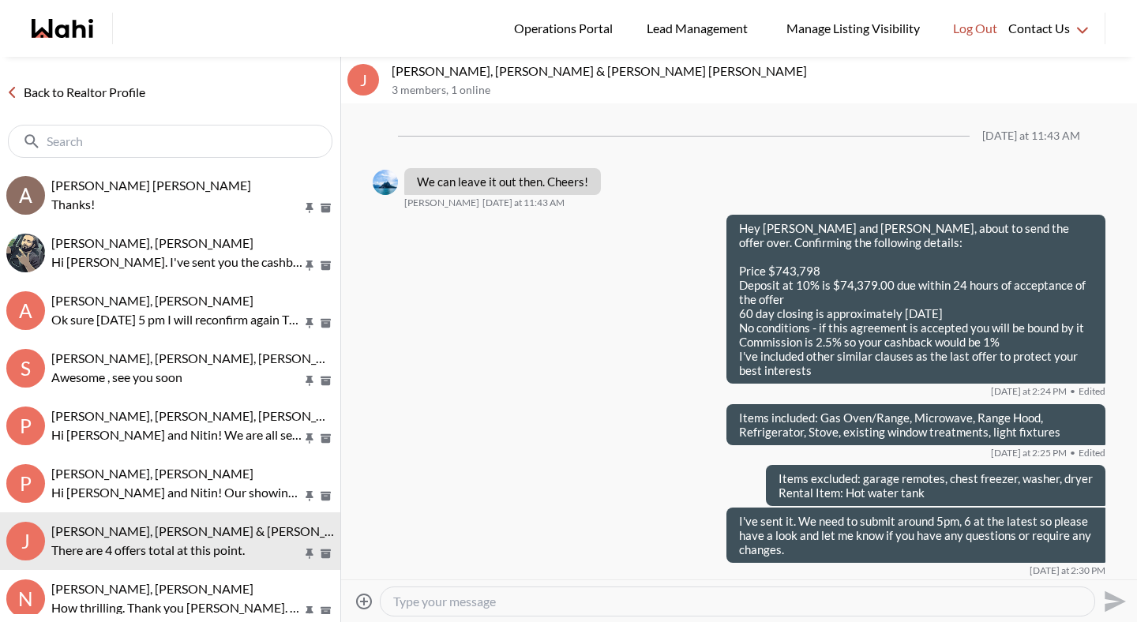
scroll to position [1213, 0]
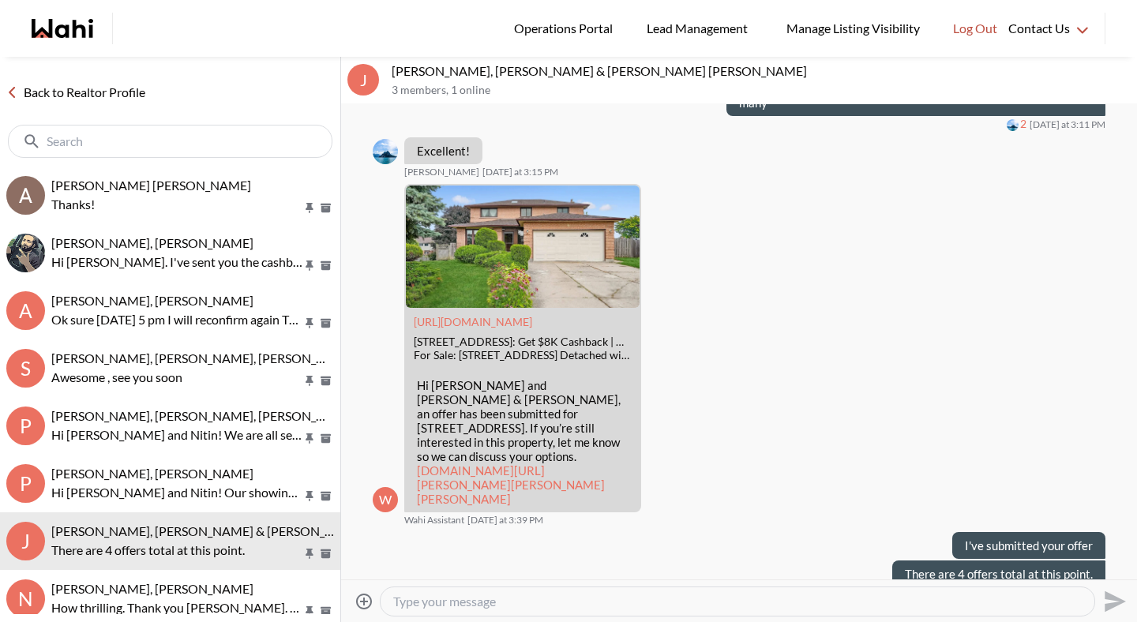
click at [504, 602] on textarea "Type your message" at bounding box center [737, 602] width 689 height 16
type textarea "There are 5 offers"
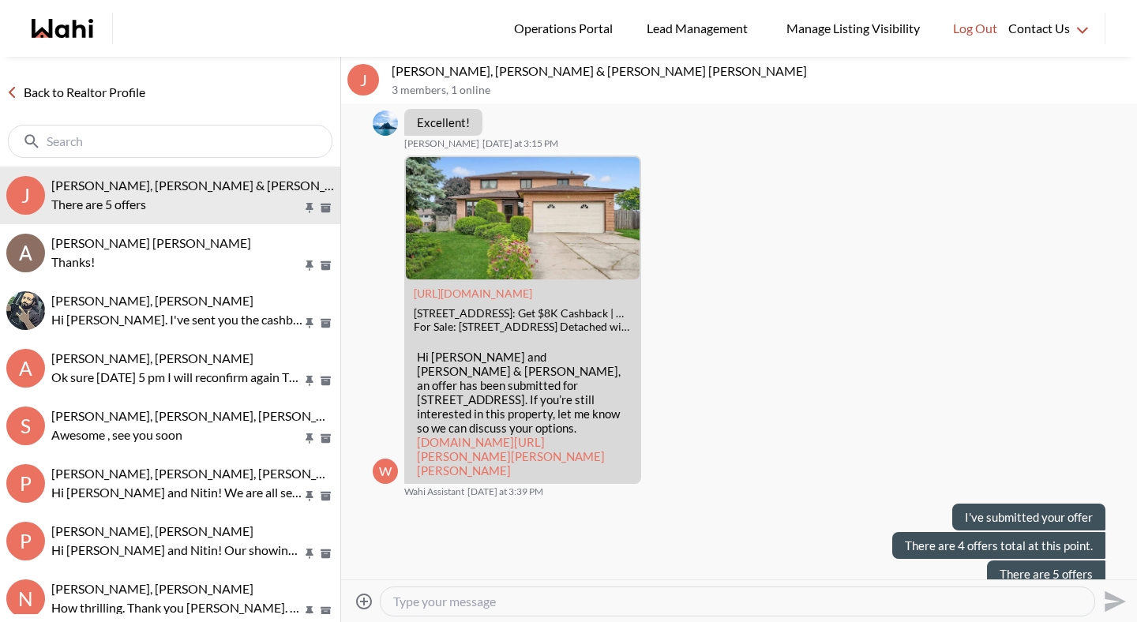
click at [121, 93] on link "Back to Realtor Profile" at bounding box center [76, 92] width 152 height 21
